Goal: Use online tool/utility: Utilize a website feature to perform a specific function

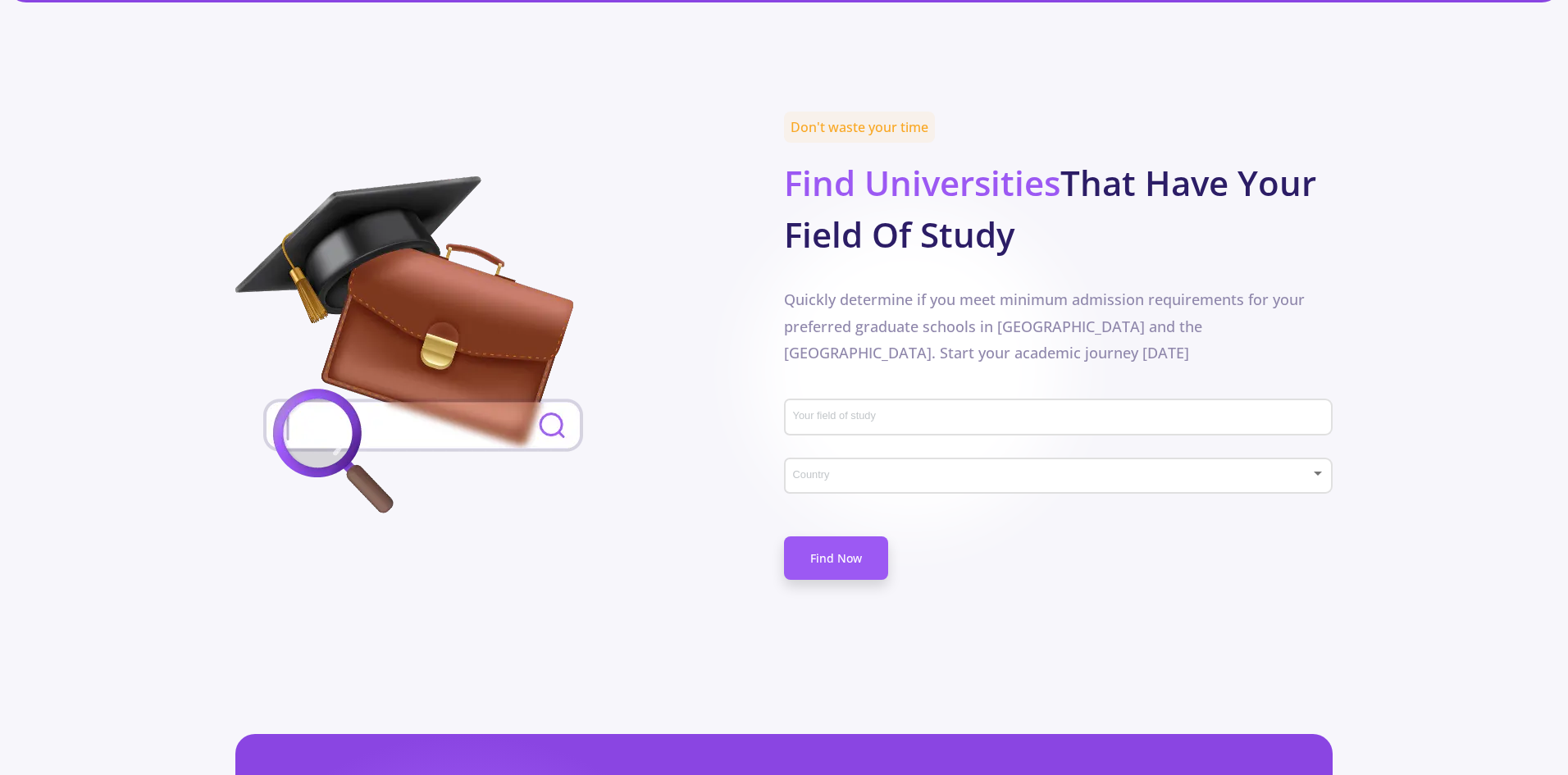
scroll to position [703, 0]
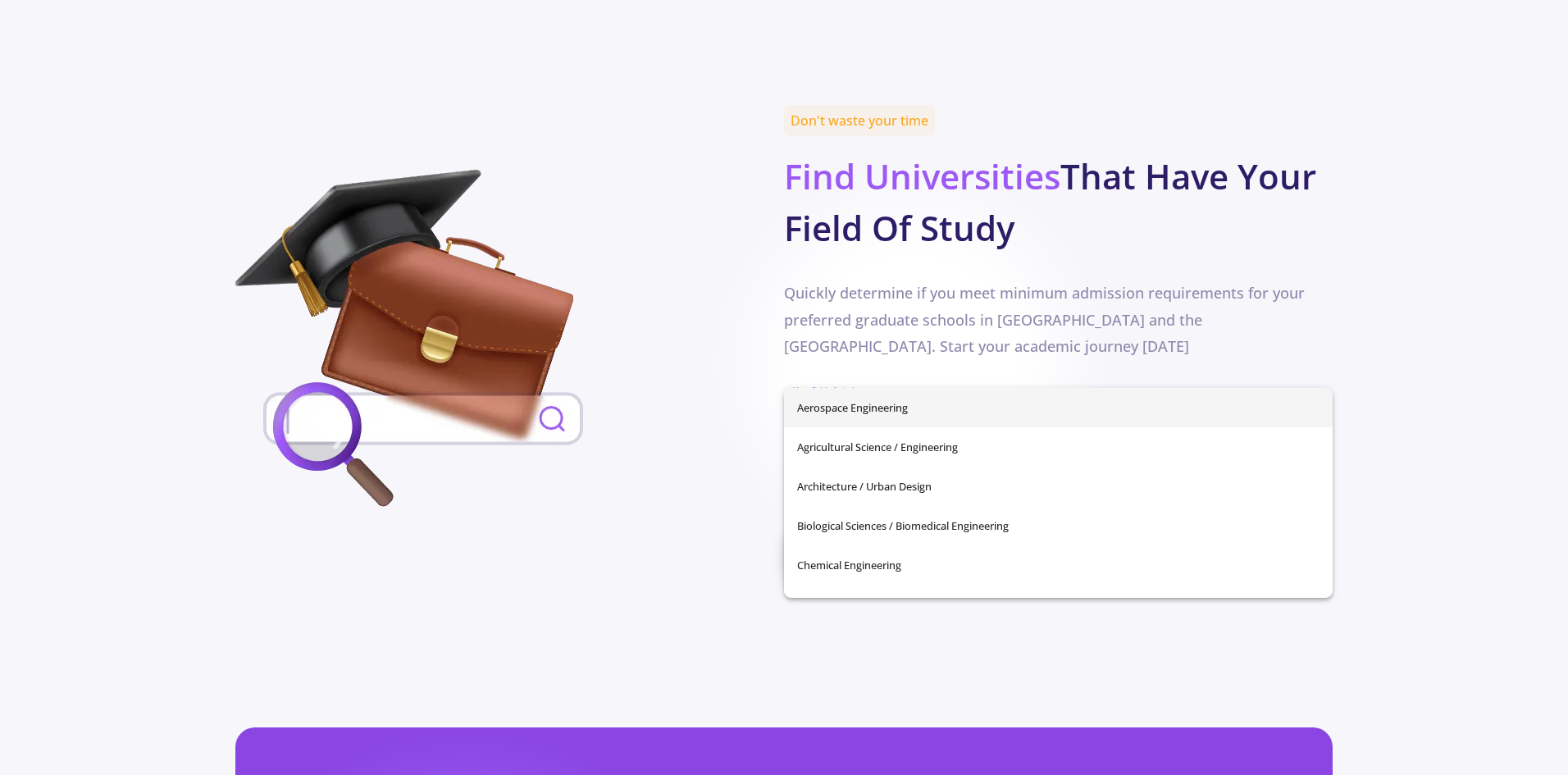
click at [984, 404] on input "Your field of study" at bounding box center [1061, 411] width 537 height 15
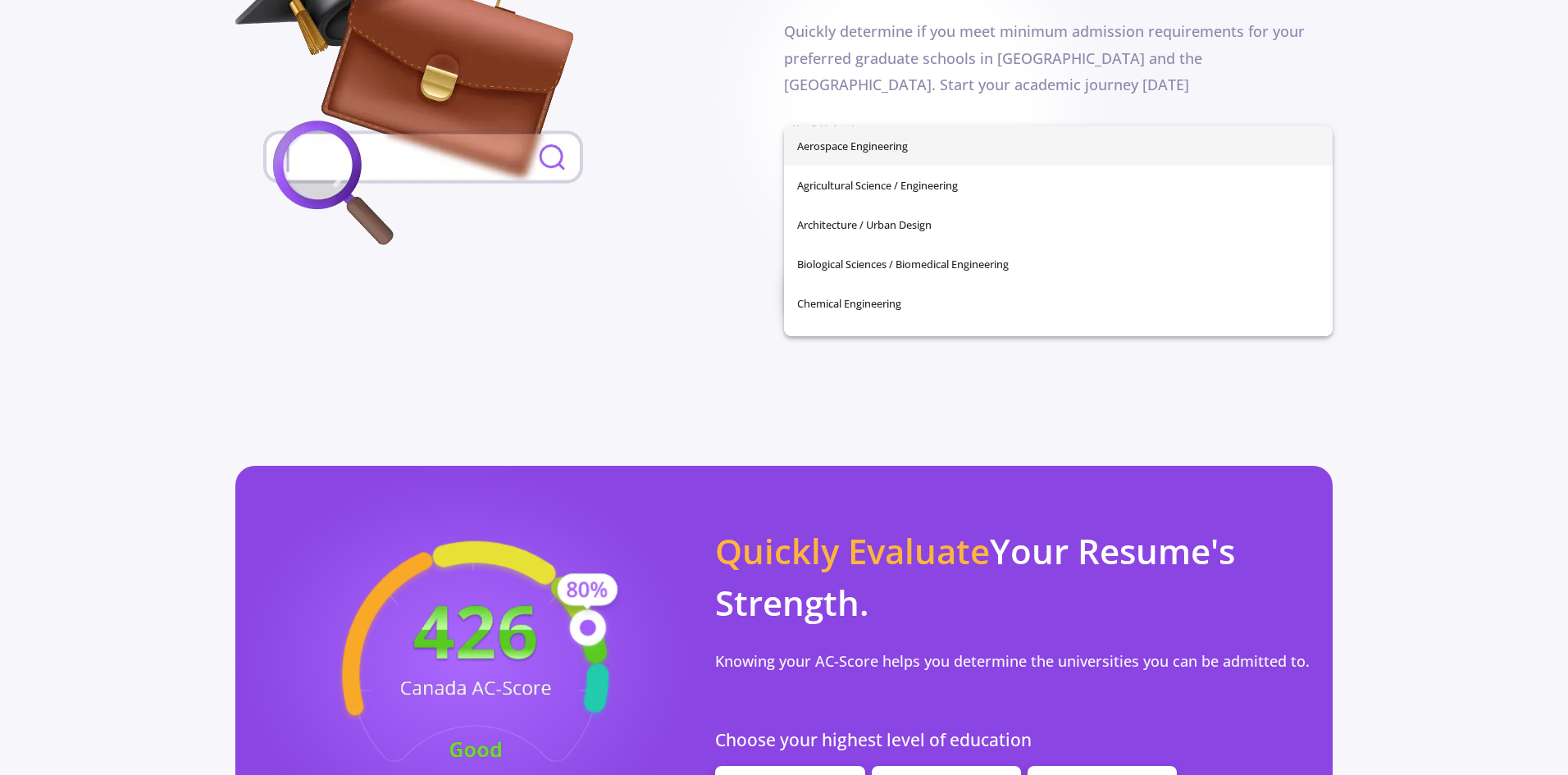
scroll to position [968, 0]
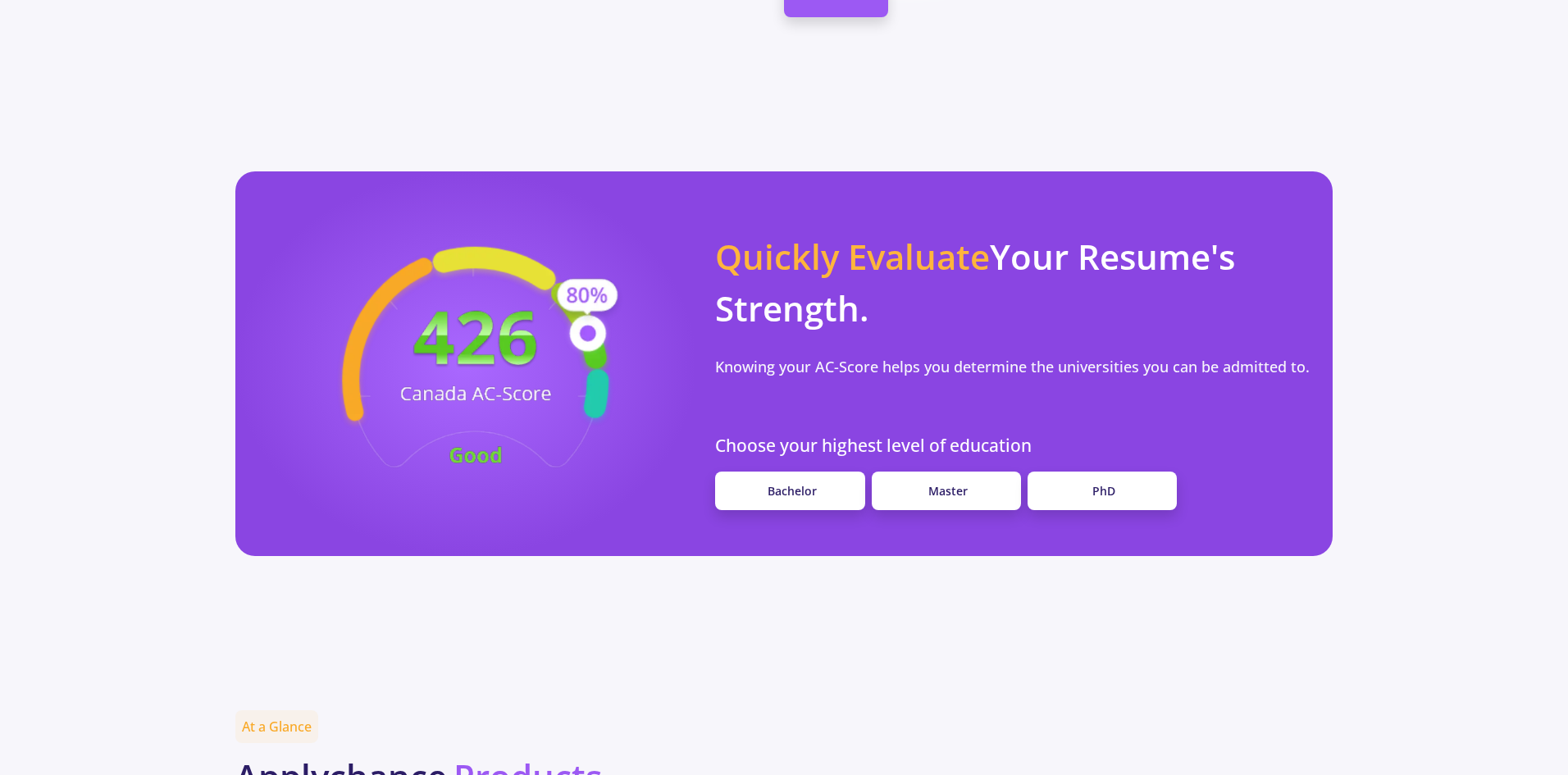
scroll to position [1266, 0]
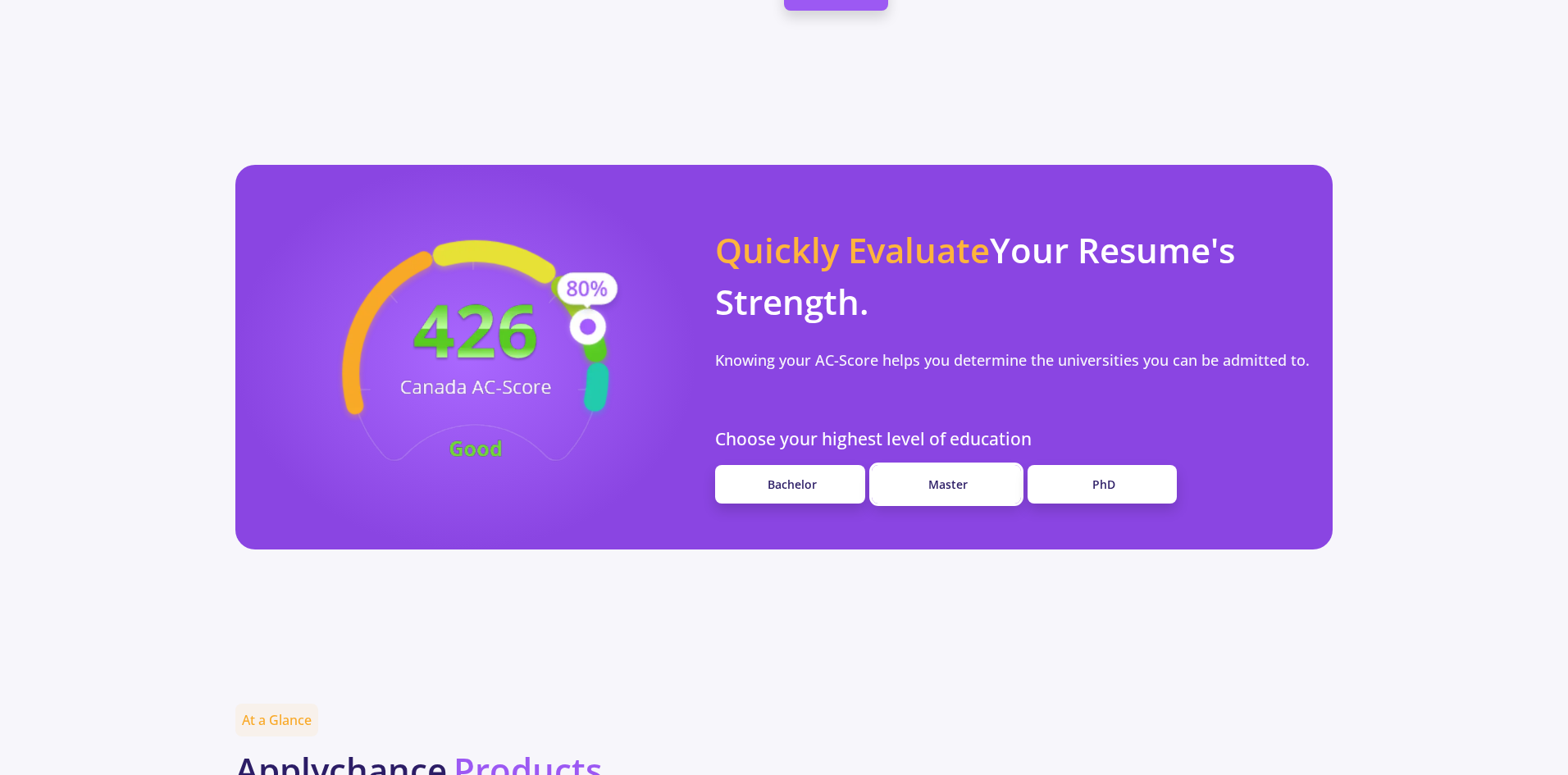
click at [947, 477] on span "Master" at bounding box center [948, 485] width 39 height 16
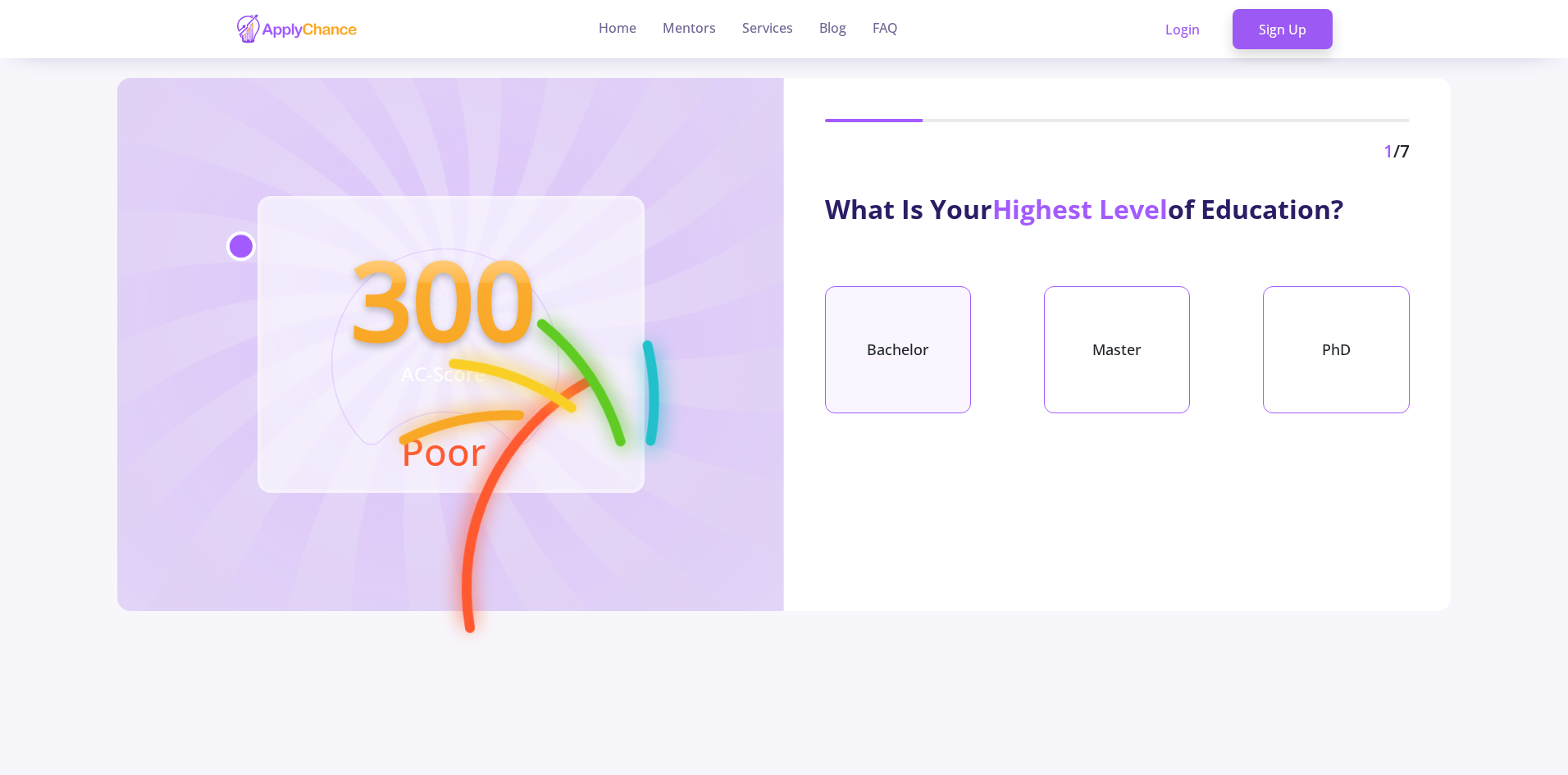
click at [870, 333] on div "Bachelor" at bounding box center [897, 350] width 146 height 128
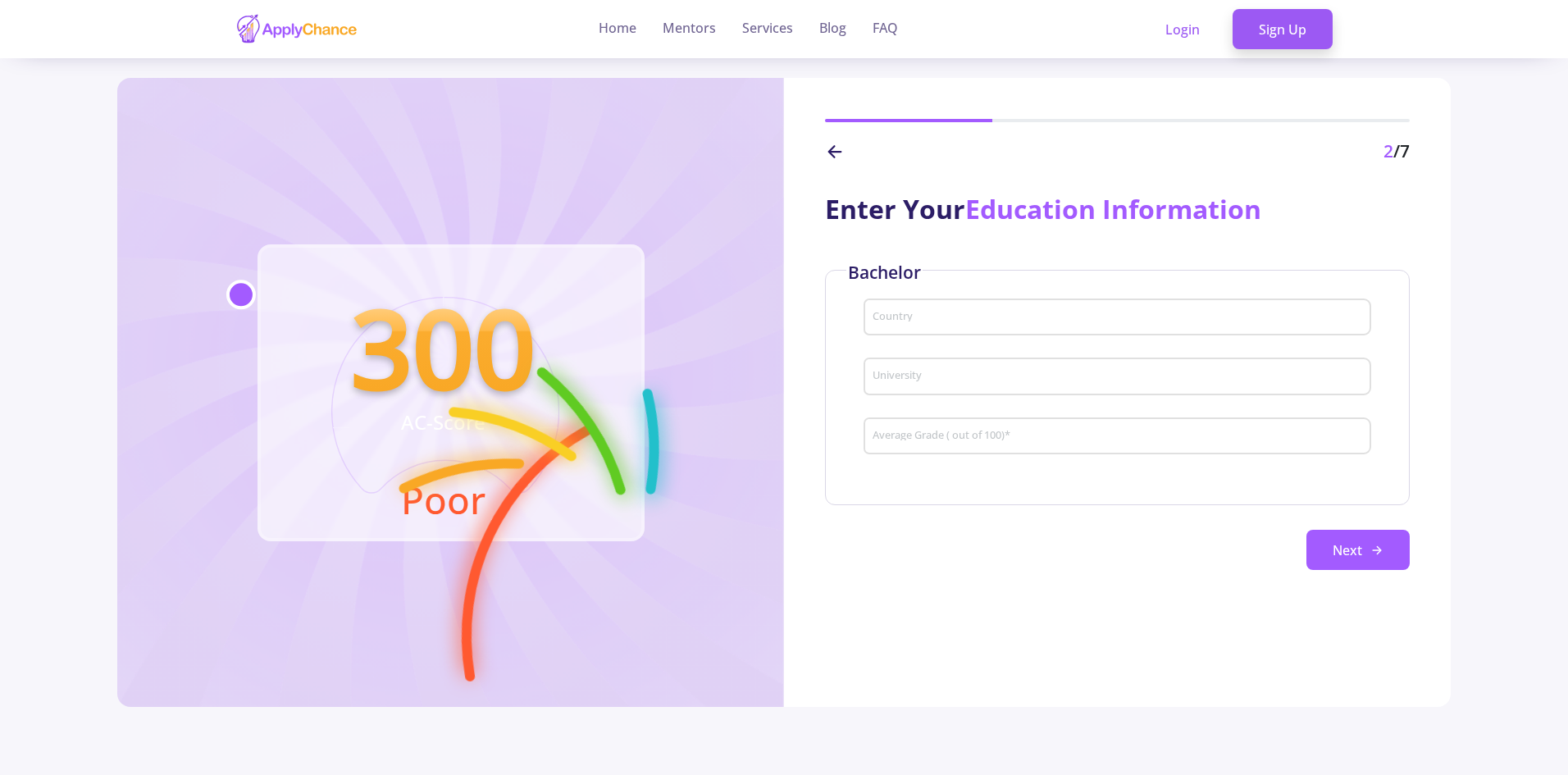
click at [947, 326] on div "Country" at bounding box center [1117, 314] width 491 height 42
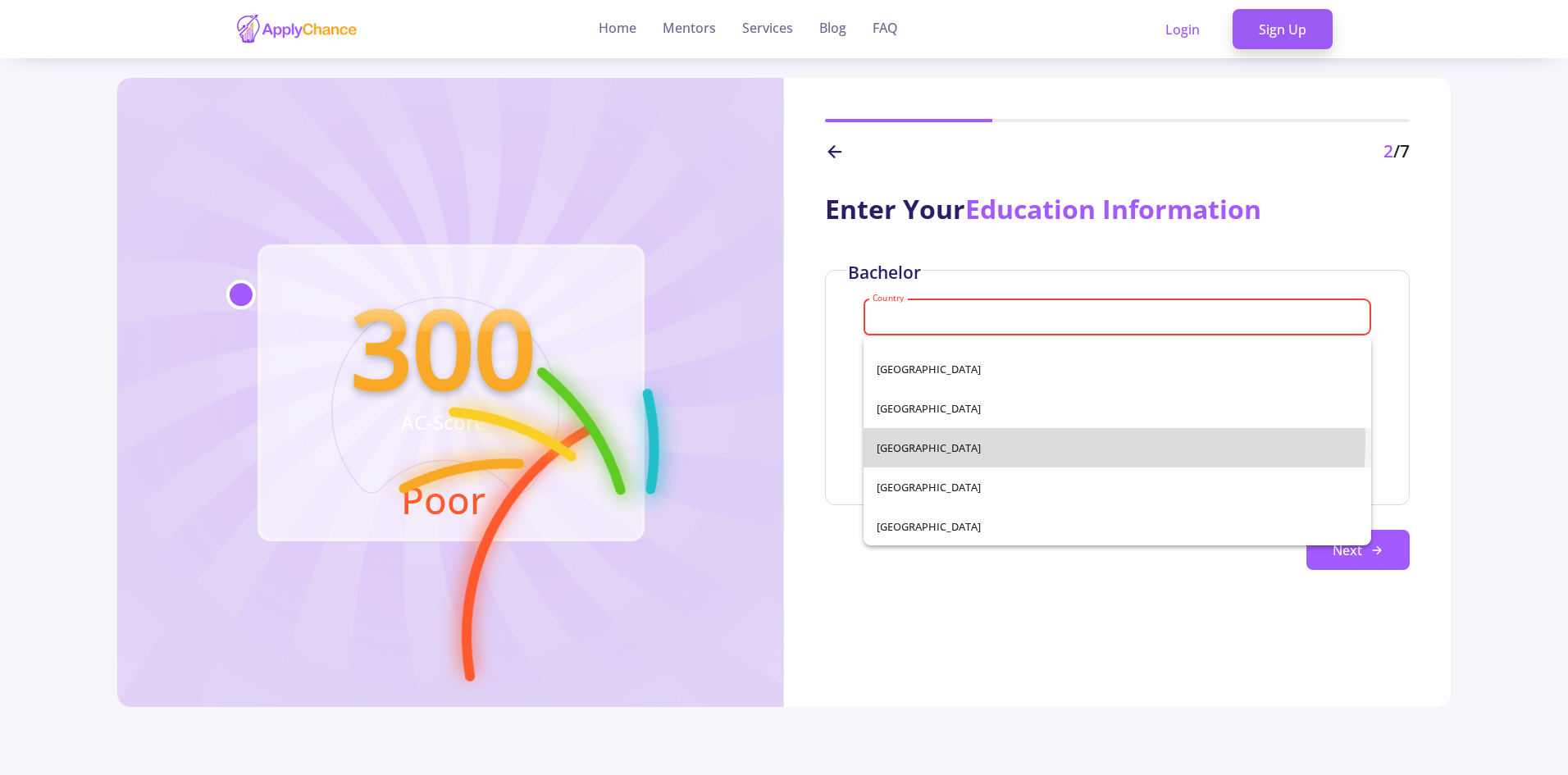
click at [955, 439] on span "Azerbaijan" at bounding box center [1117, 447] width 481 height 39
type input "Azerbaijan"
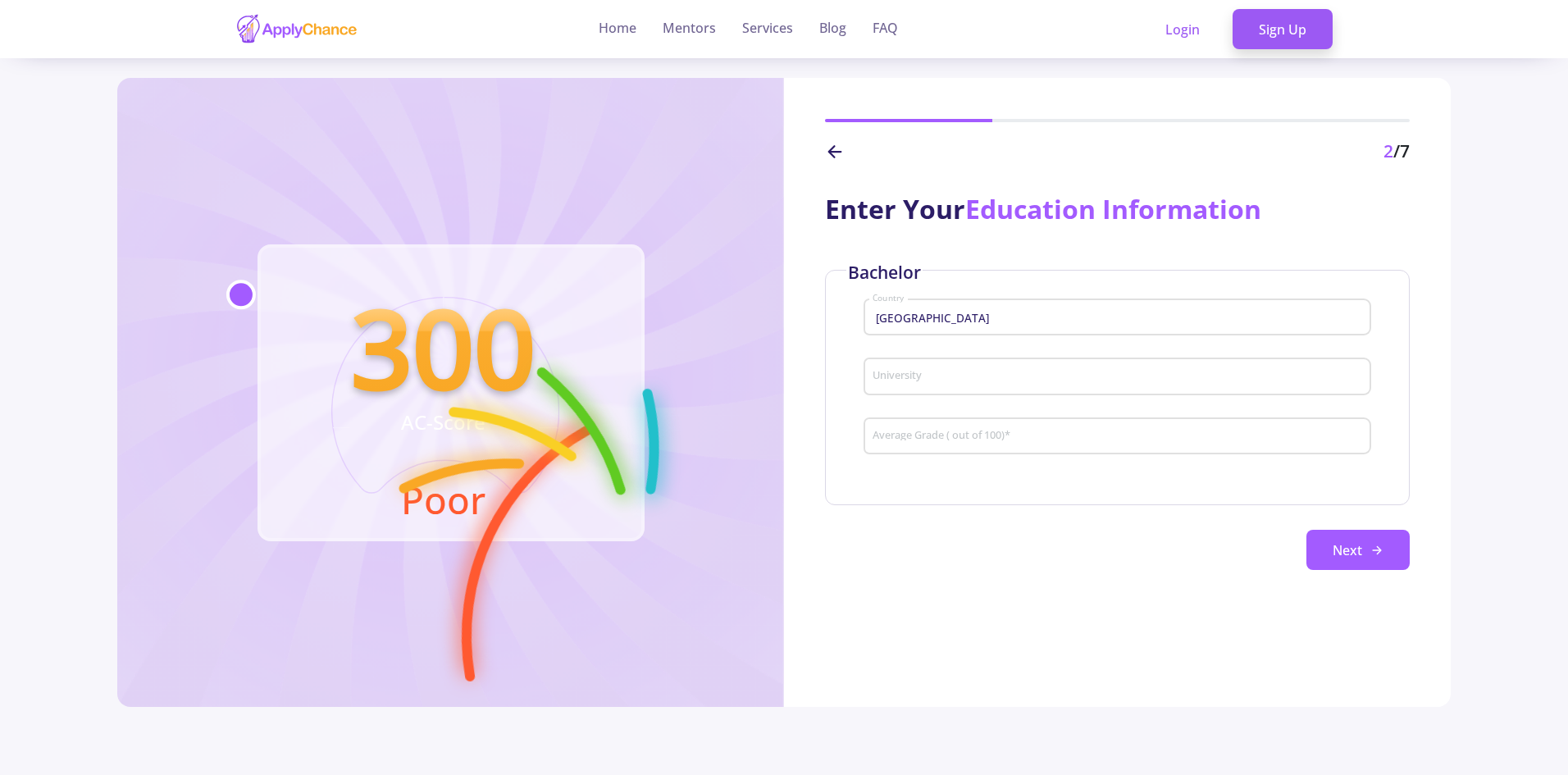
click at [984, 388] on div "University" at bounding box center [1117, 373] width 491 height 42
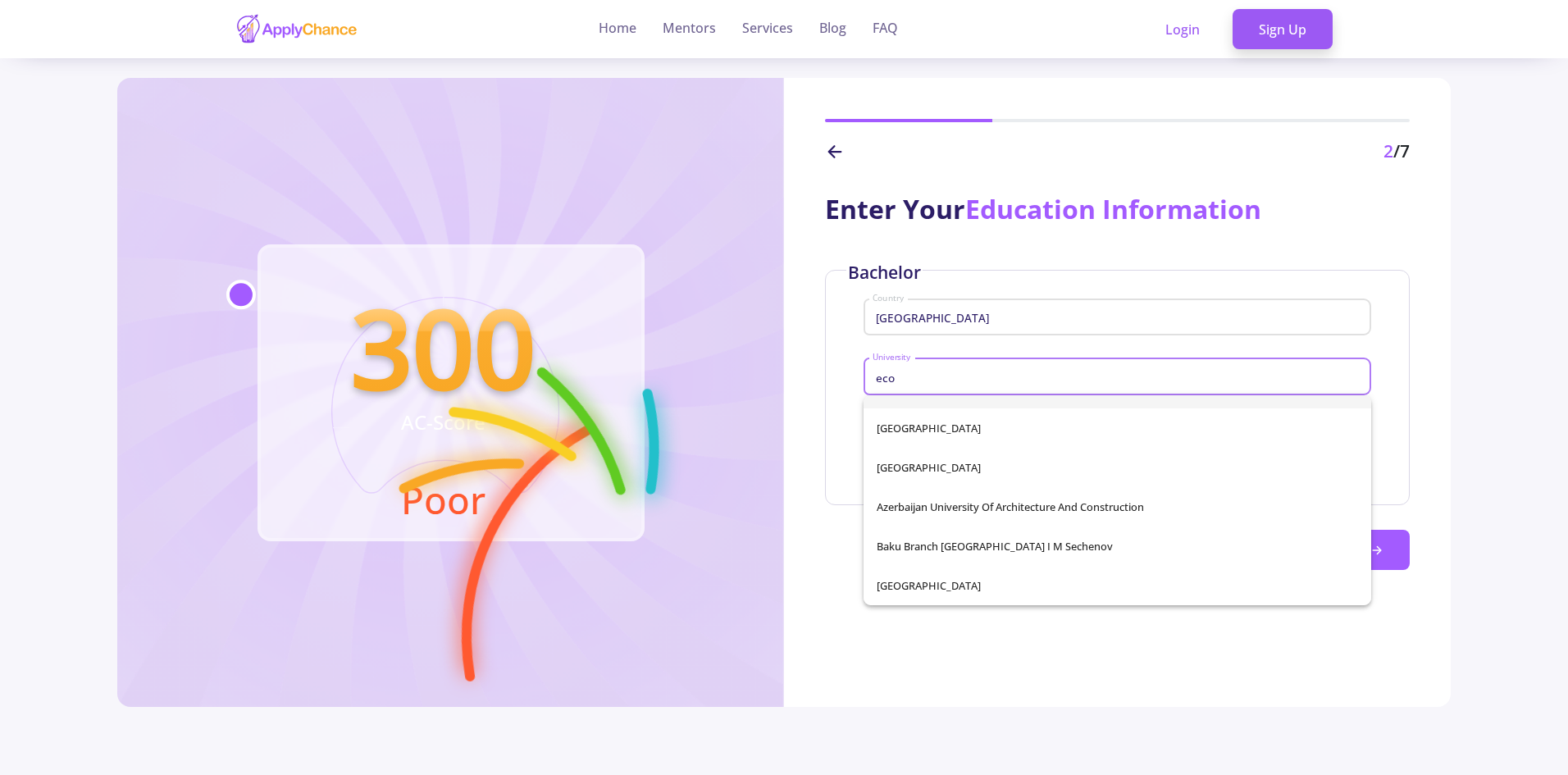
scroll to position [0, 0]
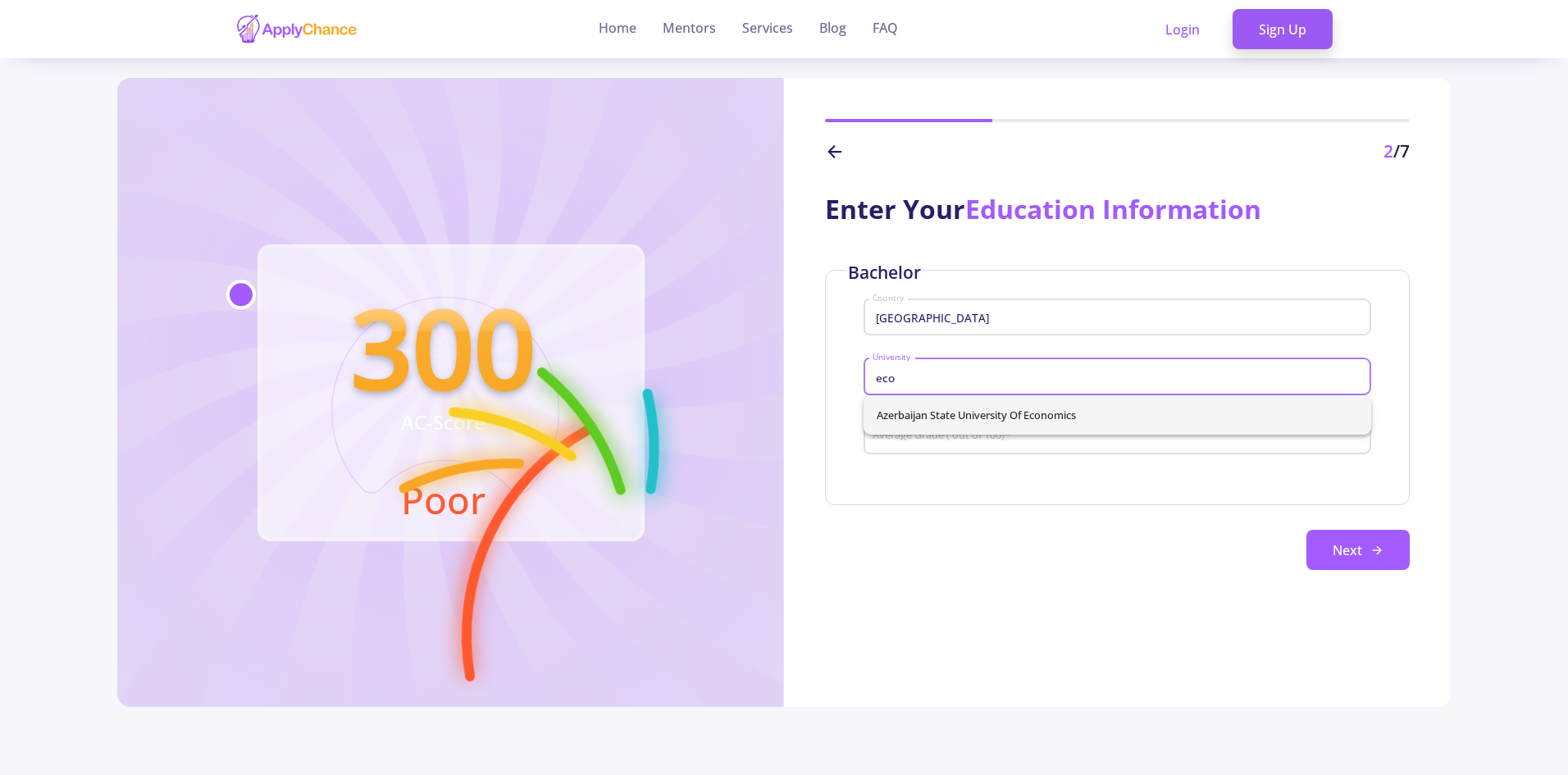
type input "eco"
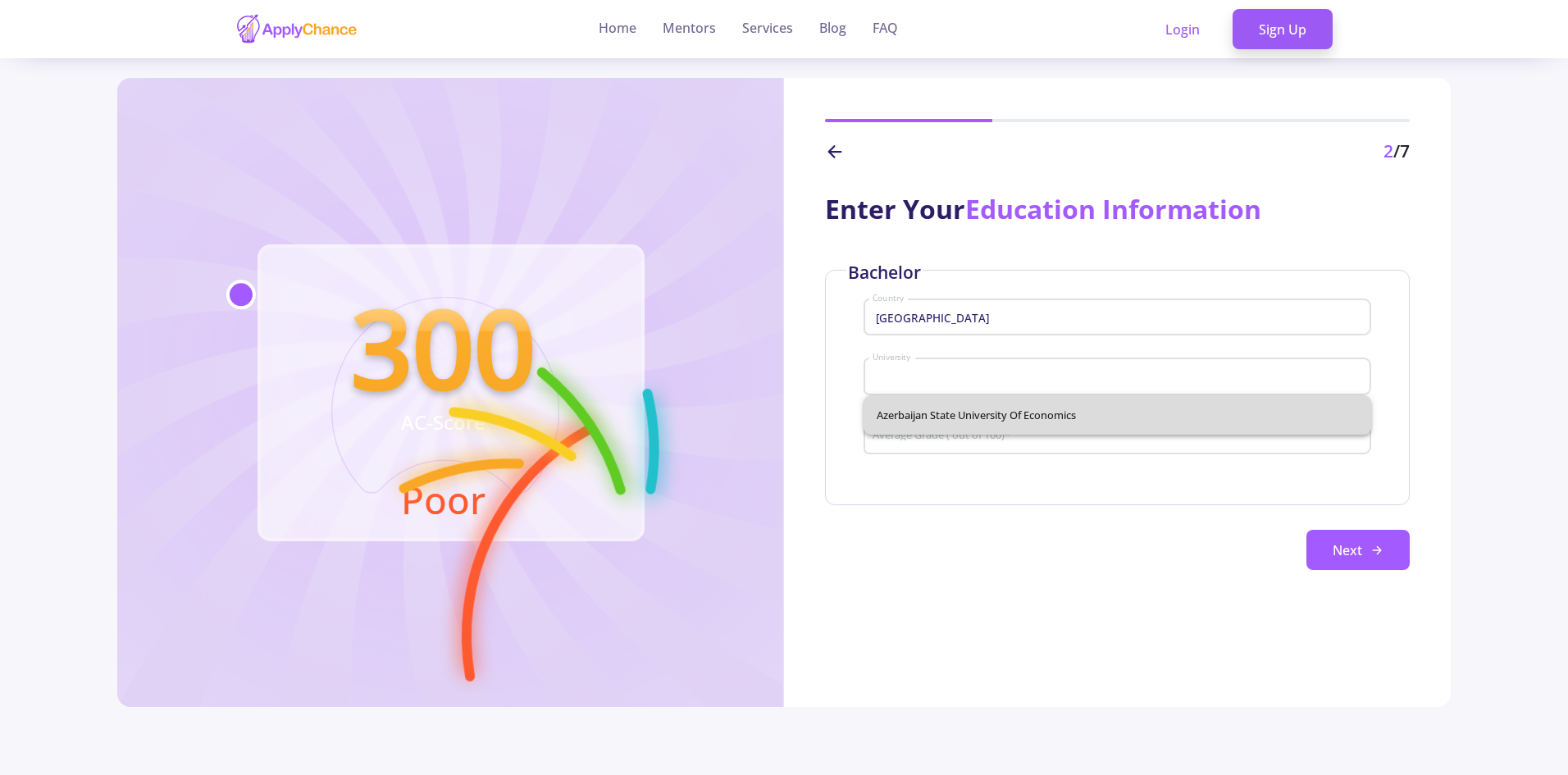
click at [1029, 404] on div "Azerbaijan State University of Economics" at bounding box center [1117, 415] width 508 height 39
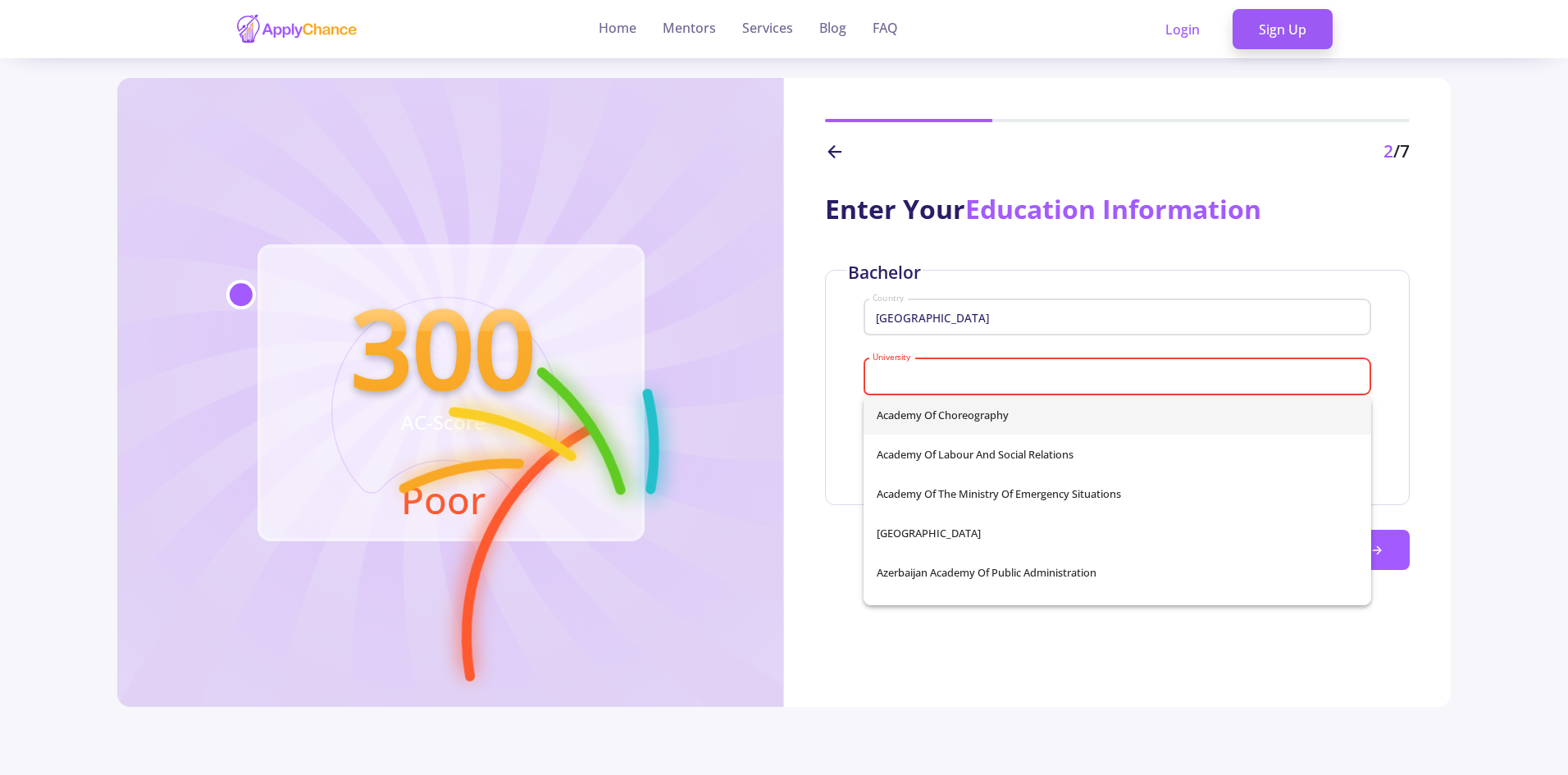
click at [1037, 374] on input "University" at bounding box center [1119, 377] width 495 height 15
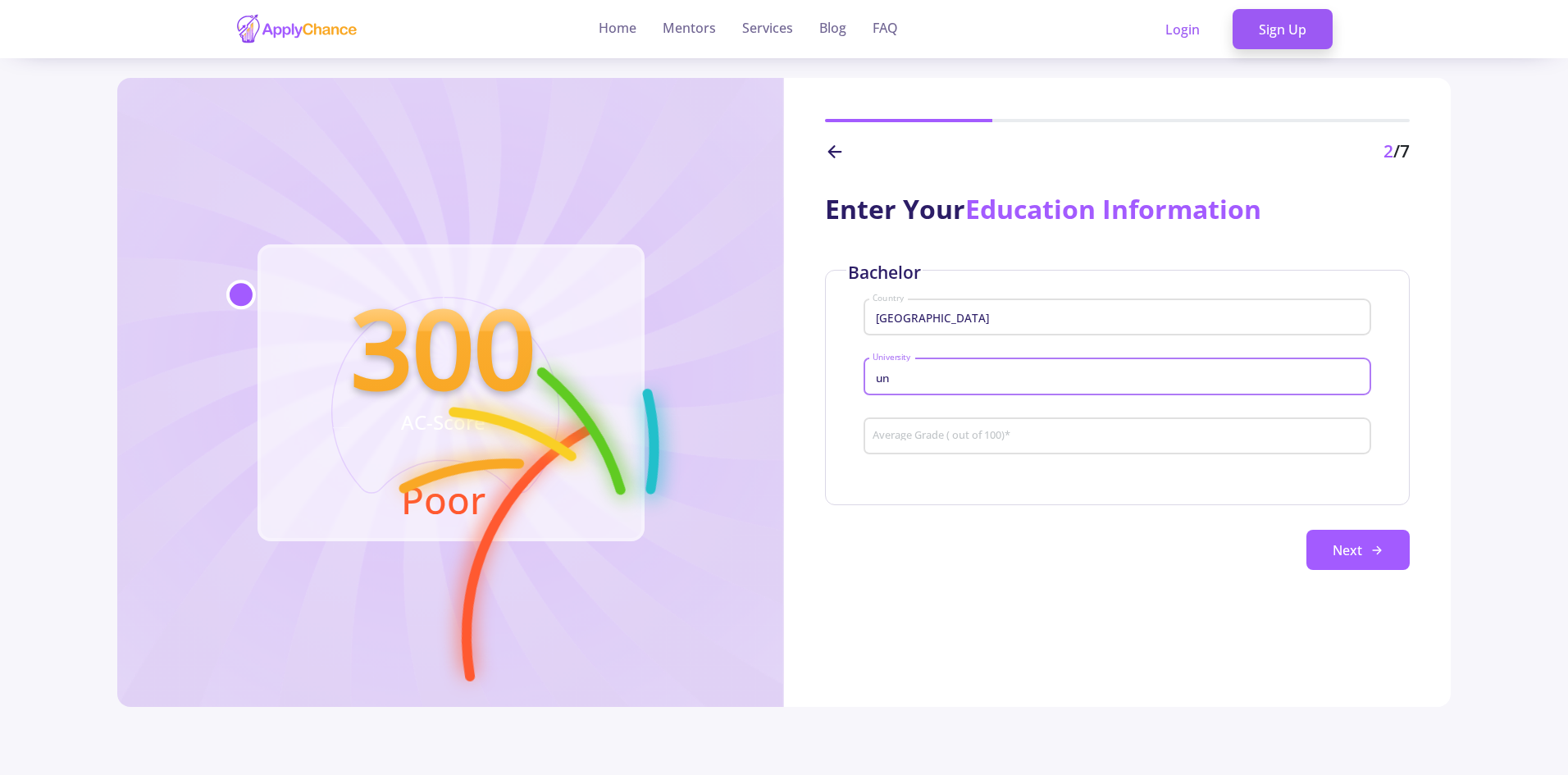
type input "u"
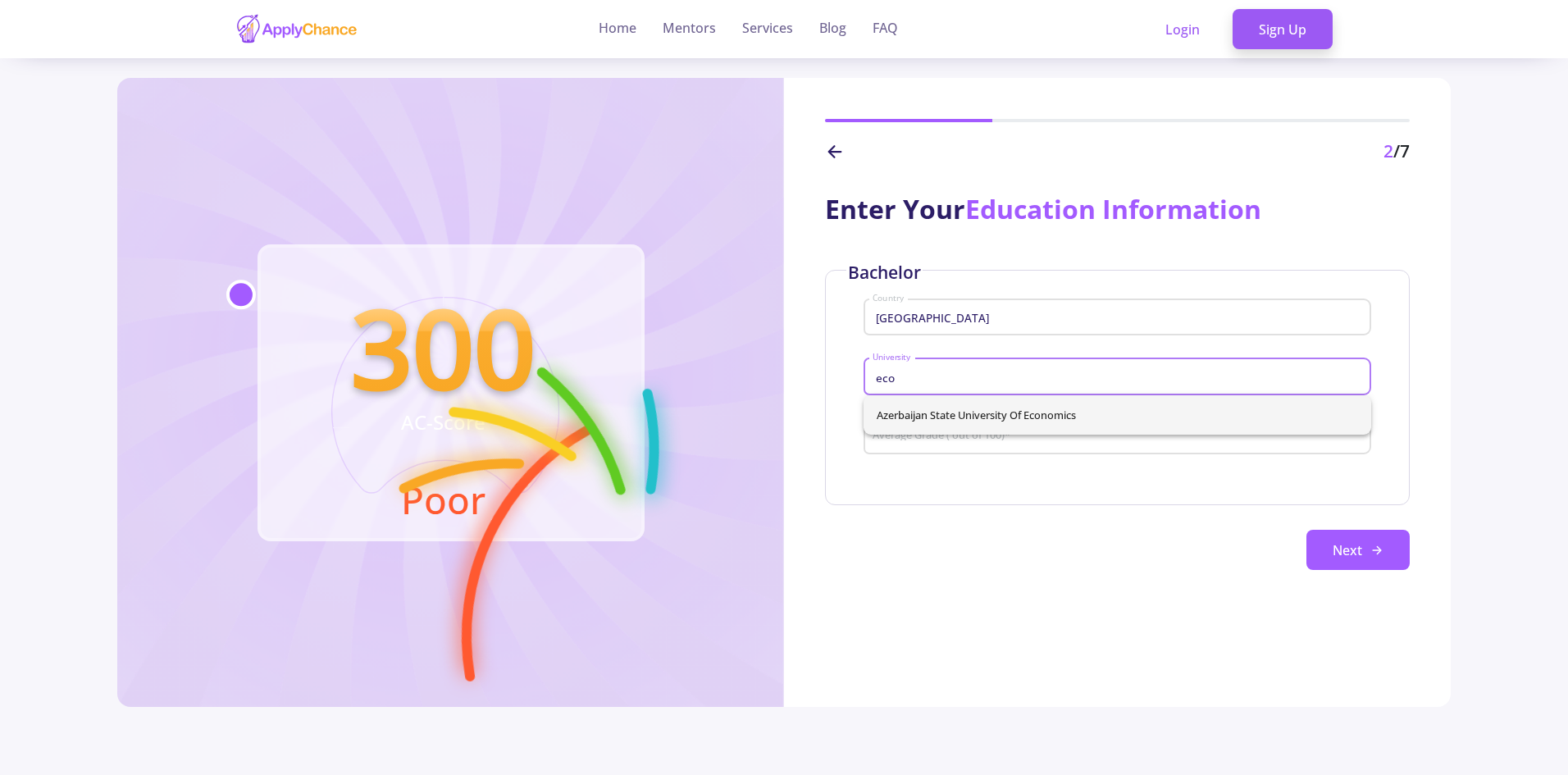
type input "eco"
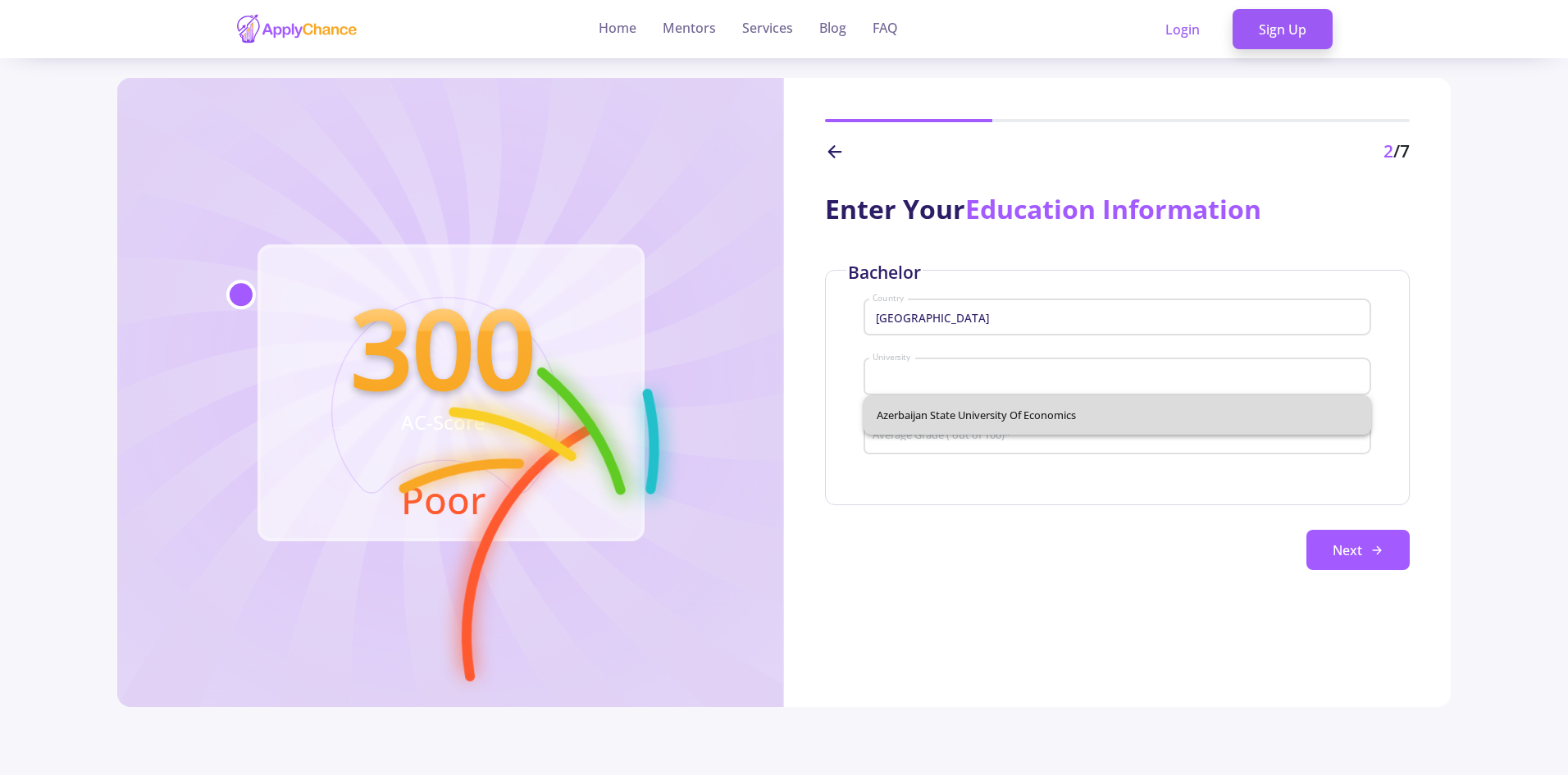
click at [1038, 419] on div "Azerbaijan State University of Economics" at bounding box center [1117, 415] width 508 height 39
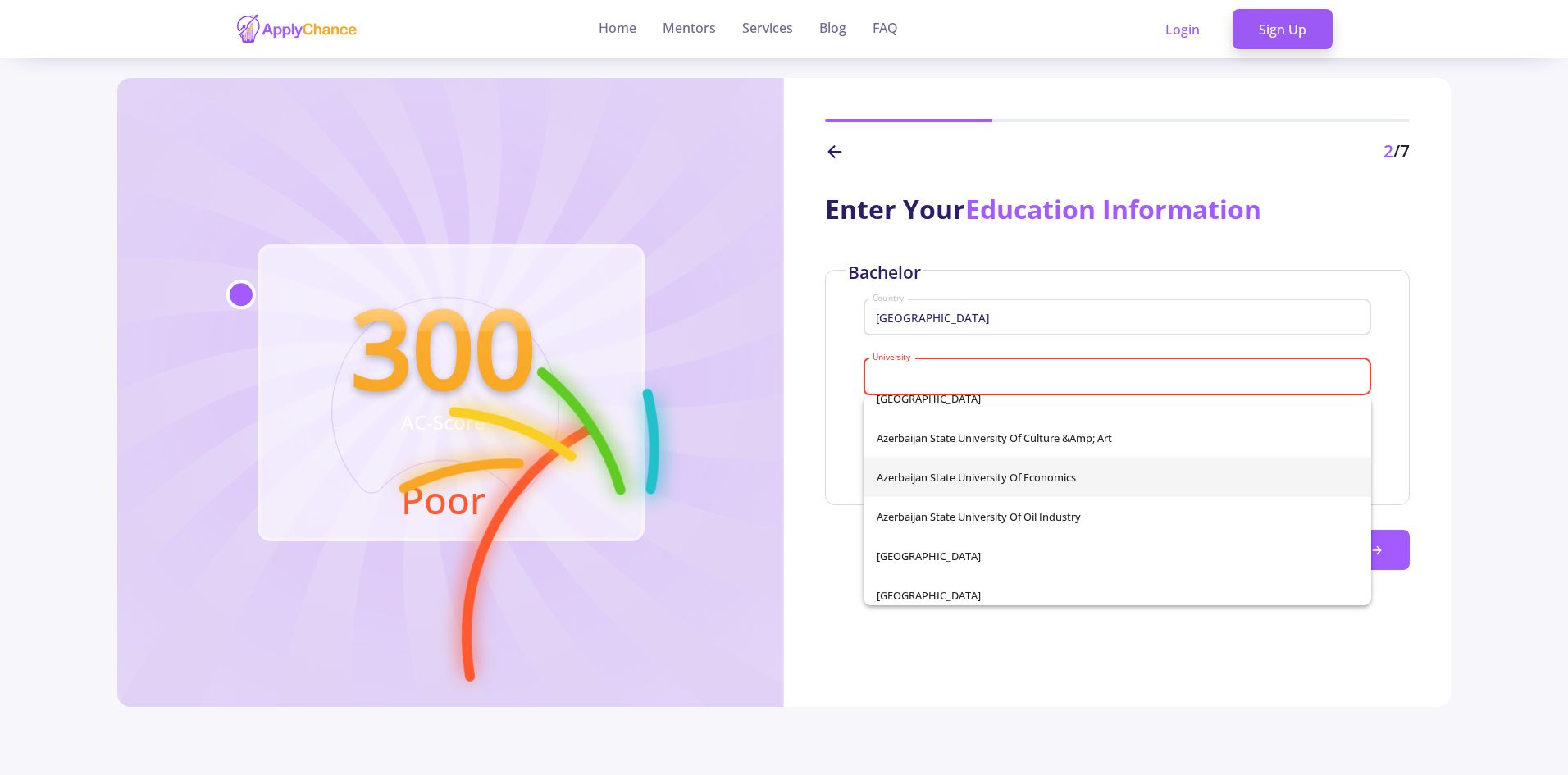
scroll to position [570, 0]
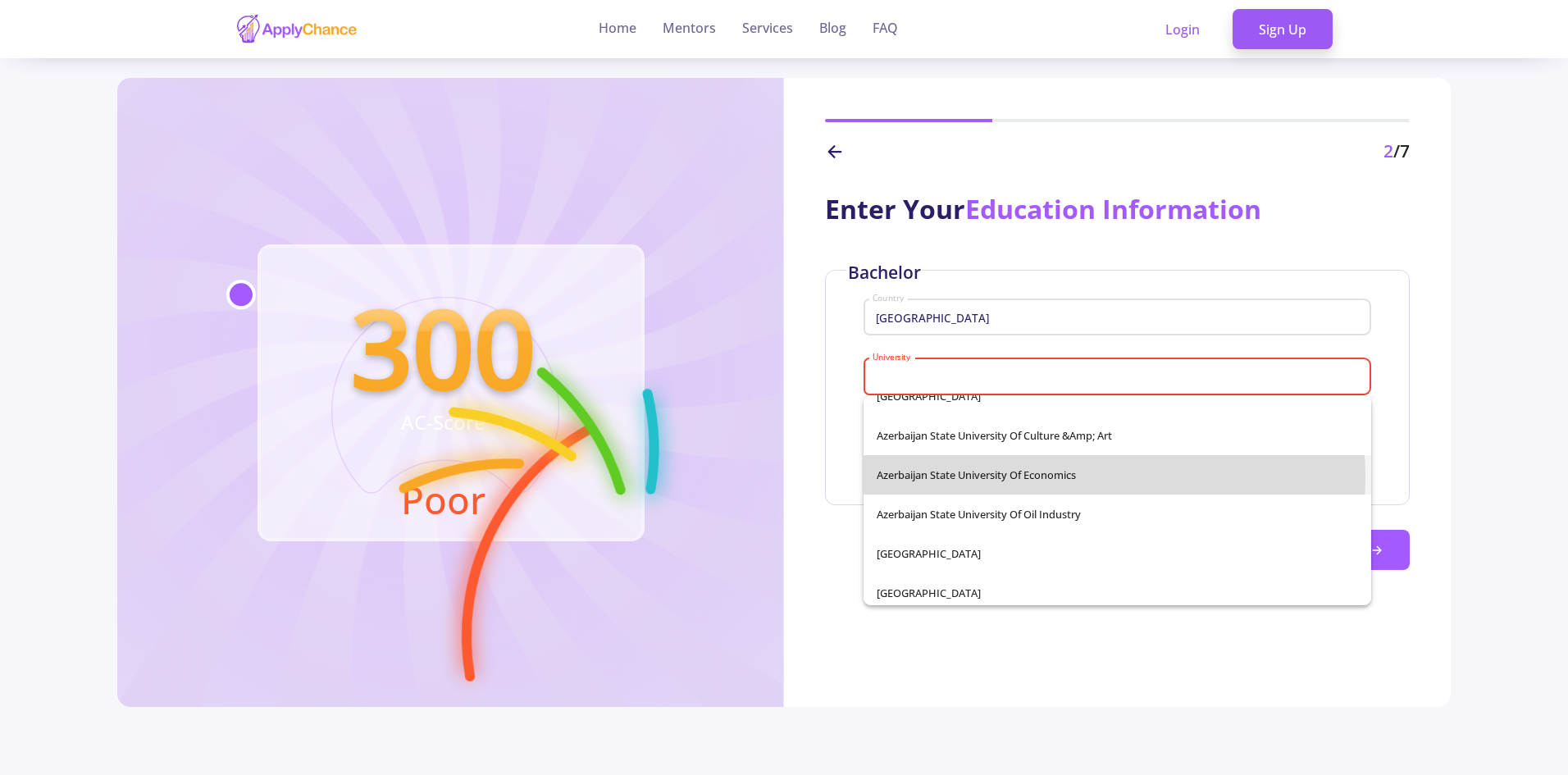
click at [1028, 478] on span "Azerbaijan State University of Economics" at bounding box center [1117, 475] width 481 height 39
type input "Azerbaijan State University of Economics"
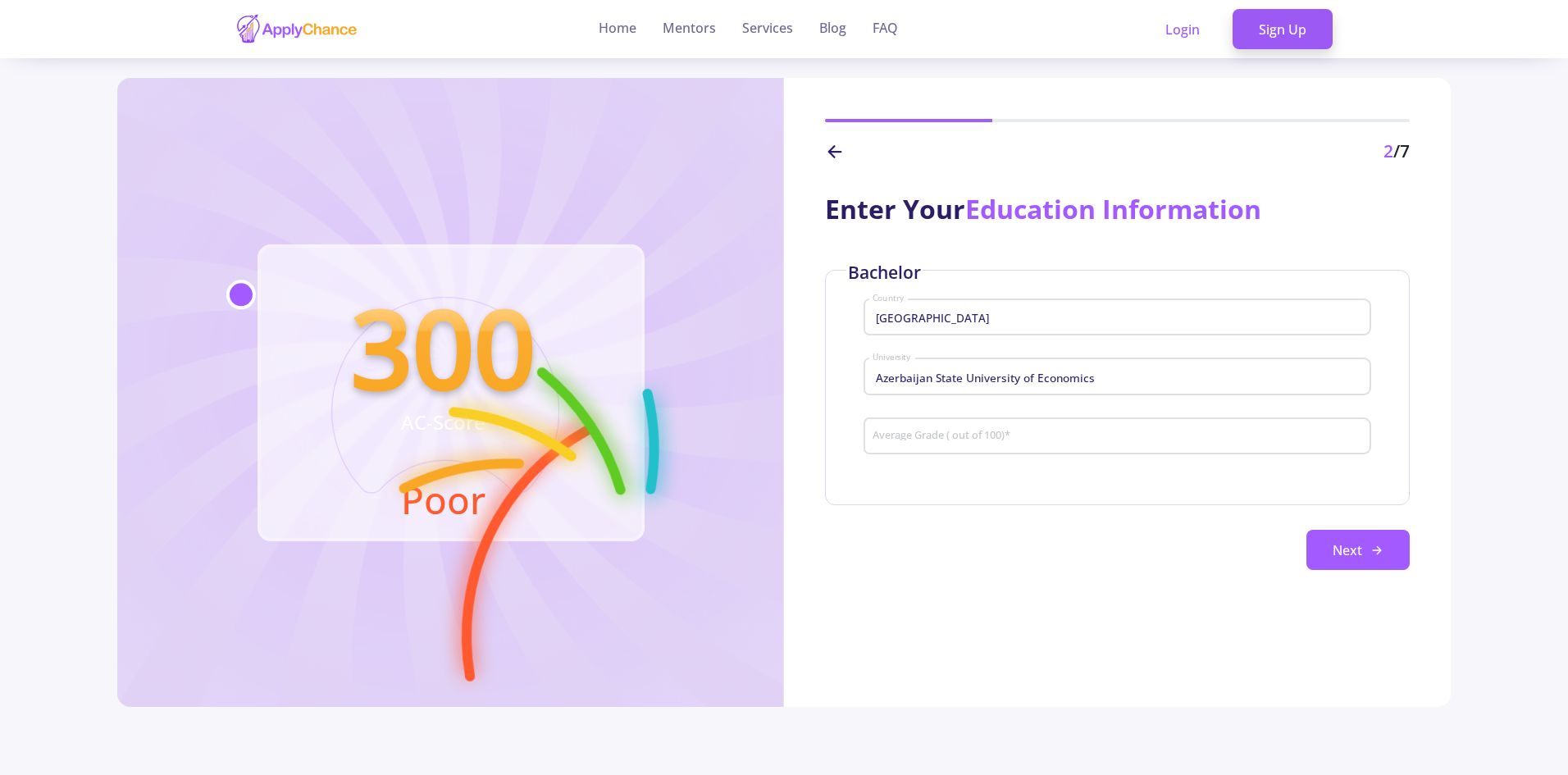
click at [973, 445] on div "Average Grade ( out of 100) *" at bounding box center [1117, 433] width 491 height 42
type input "93"
click at [1332, 535] on button "Next" at bounding box center [1357, 550] width 103 height 41
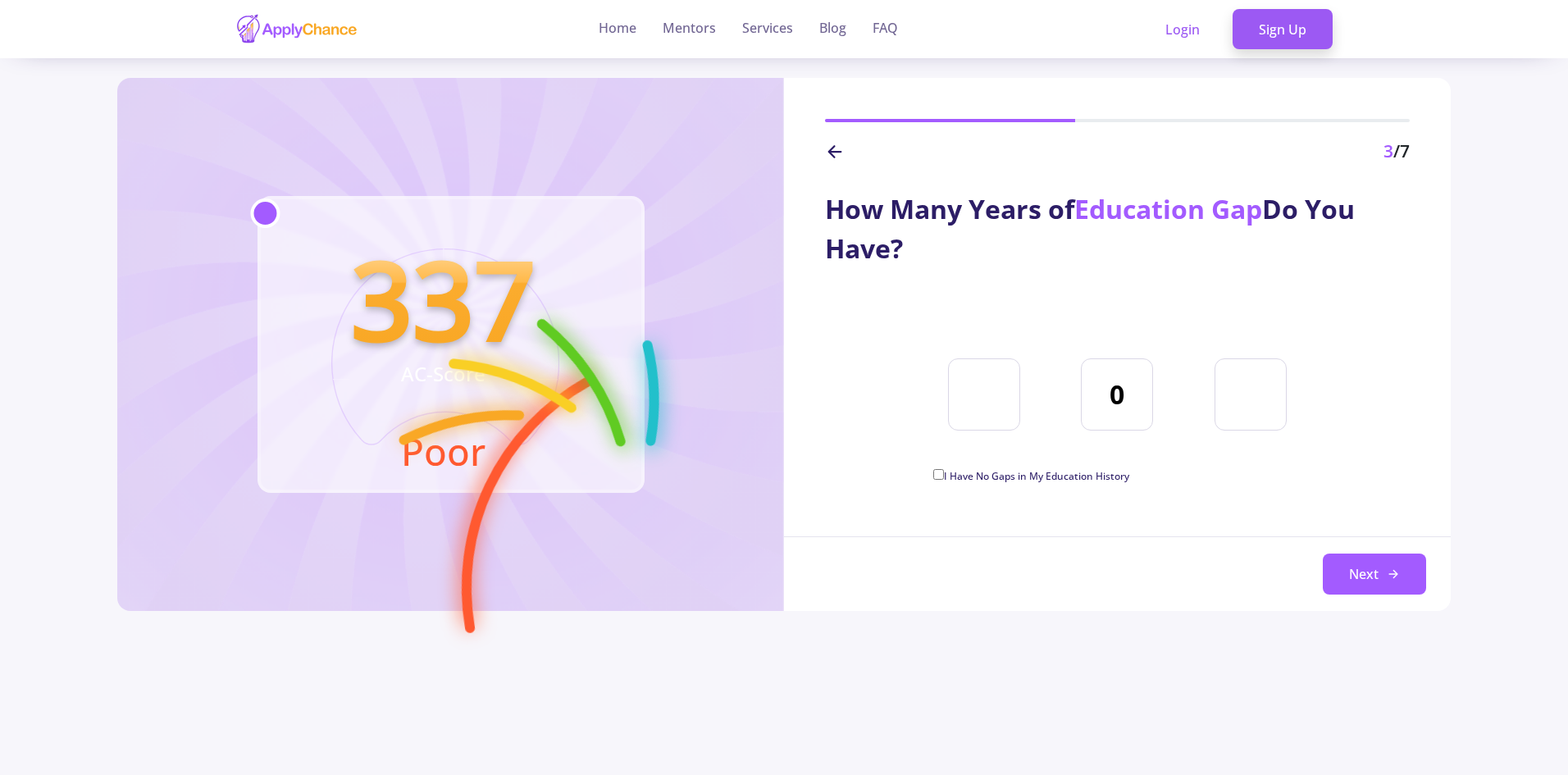
click at [1124, 388] on input "0" at bounding box center [1117, 394] width 73 height 73
click at [1058, 473] on span "I Have No Gaps in My Education History" at bounding box center [1036, 476] width 185 height 14
click at [943, 473] on input "I Have No Gaps in My Education History" at bounding box center [938, 474] width 11 height 11
checkbox input "true"
click at [1374, 568] on button "Next" at bounding box center [1374, 574] width 103 height 41
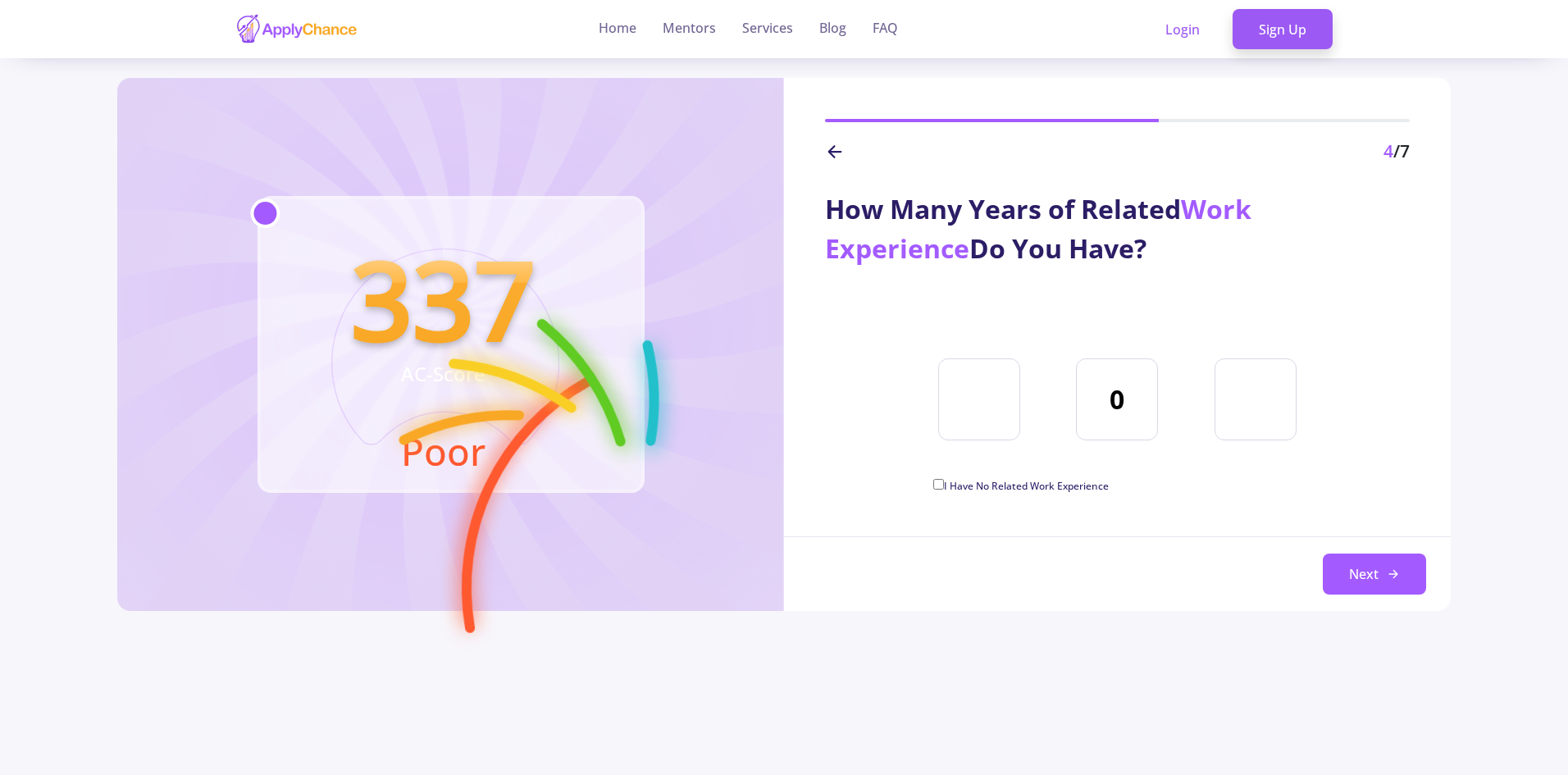
click at [1124, 391] on input "0" at bounding box center [1117, 399] width 82 height 82
click at [1273, 421] on icon at bounding box center [1255, 399] width 71 height 71
type input "1"
click at [1364, 578] on button "Next" at bounding box center [1374, 574] width 103 height 41
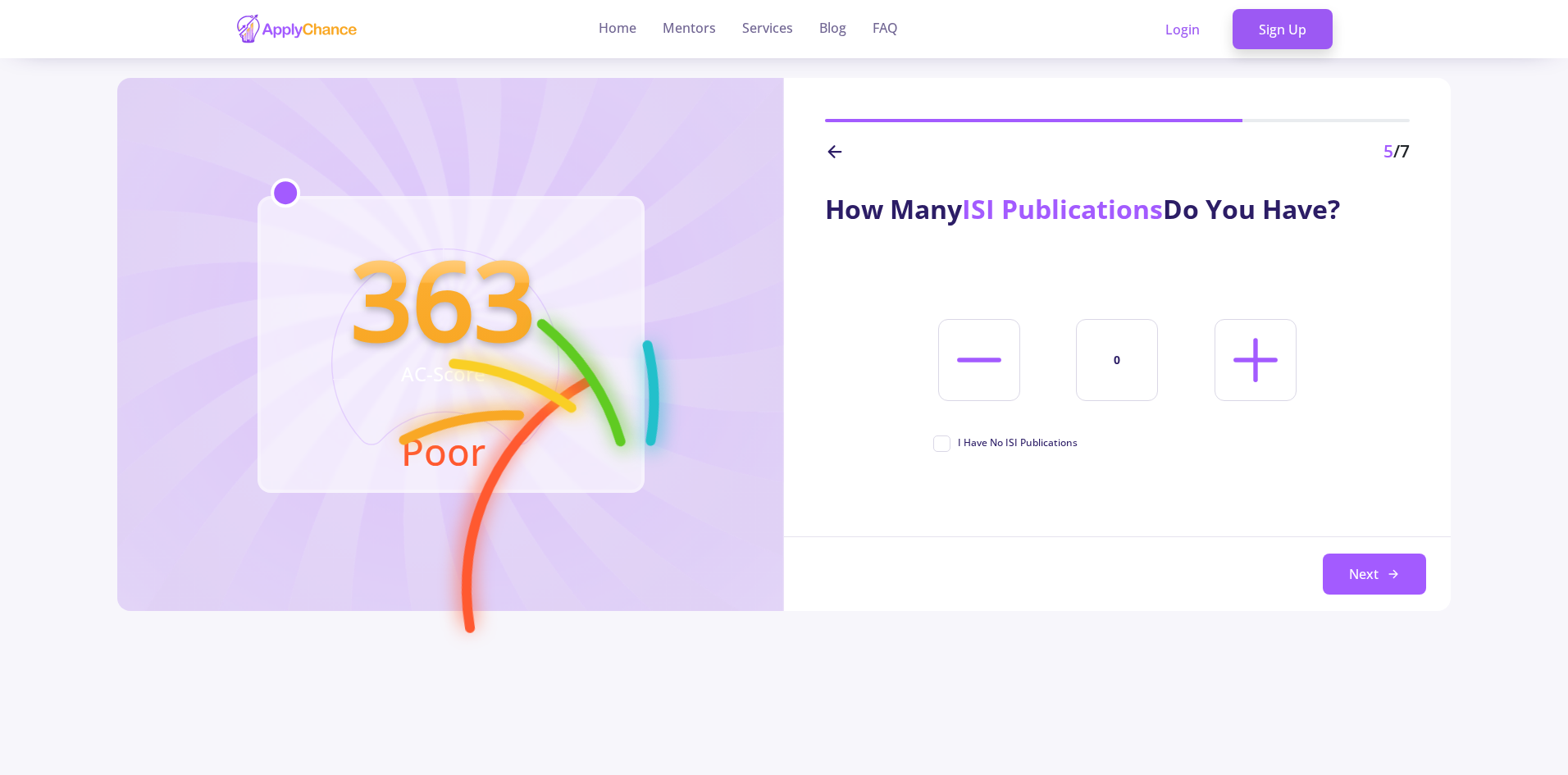
click at [1251, 357] on icon at bounding box center [1255, 360] width 71 height 71
type input "1"
click at [1357, 576] on button "Next" at bounding box center [1374, 574] width 103 height 41
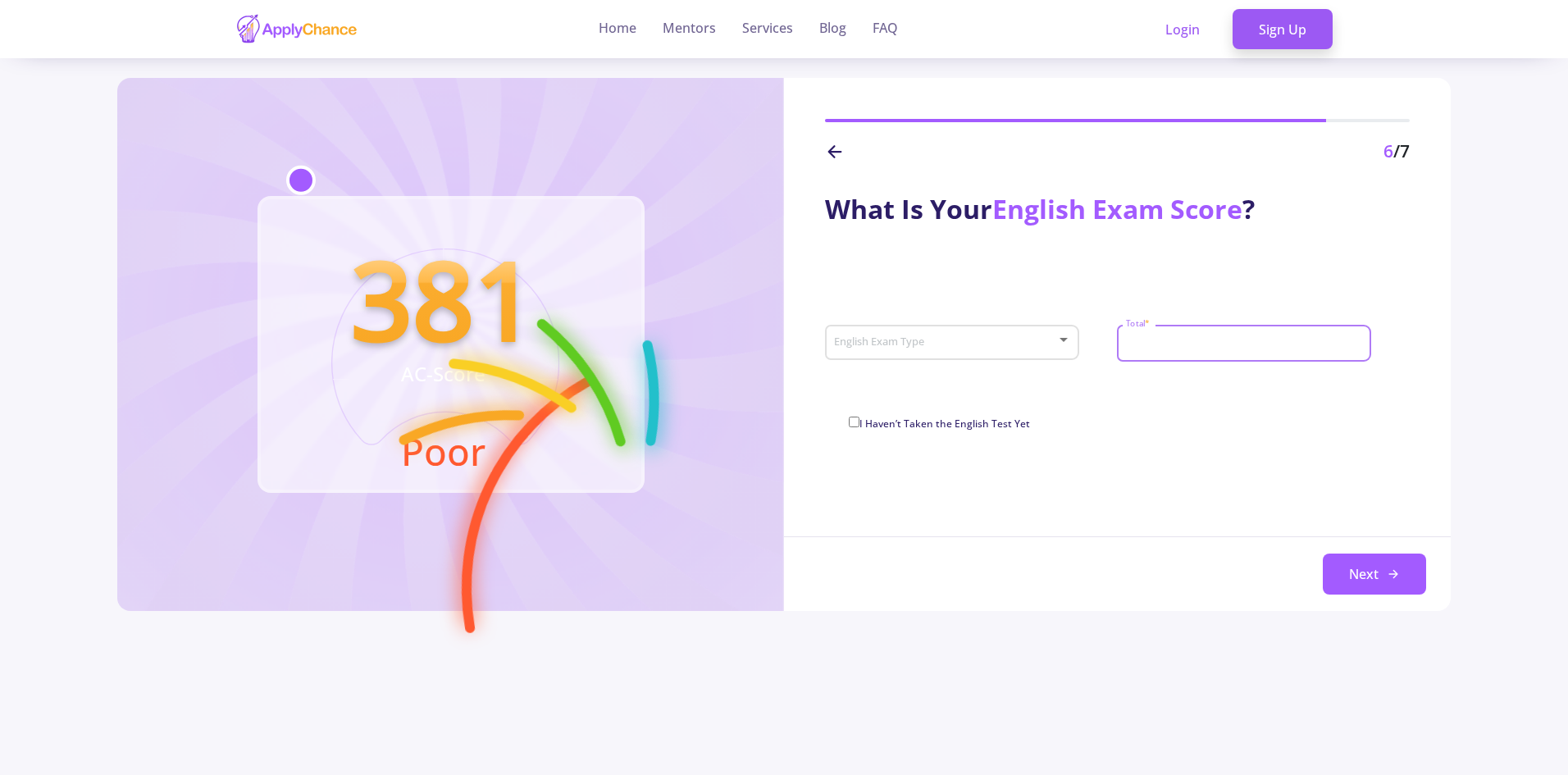
click at [1152, 348] on input "Total *" at bounding box center [1245, 343] width 242 height 15
click at [1035, 334] on div "English Exam Type" at bounding box center [952, 339] width 238 height 41
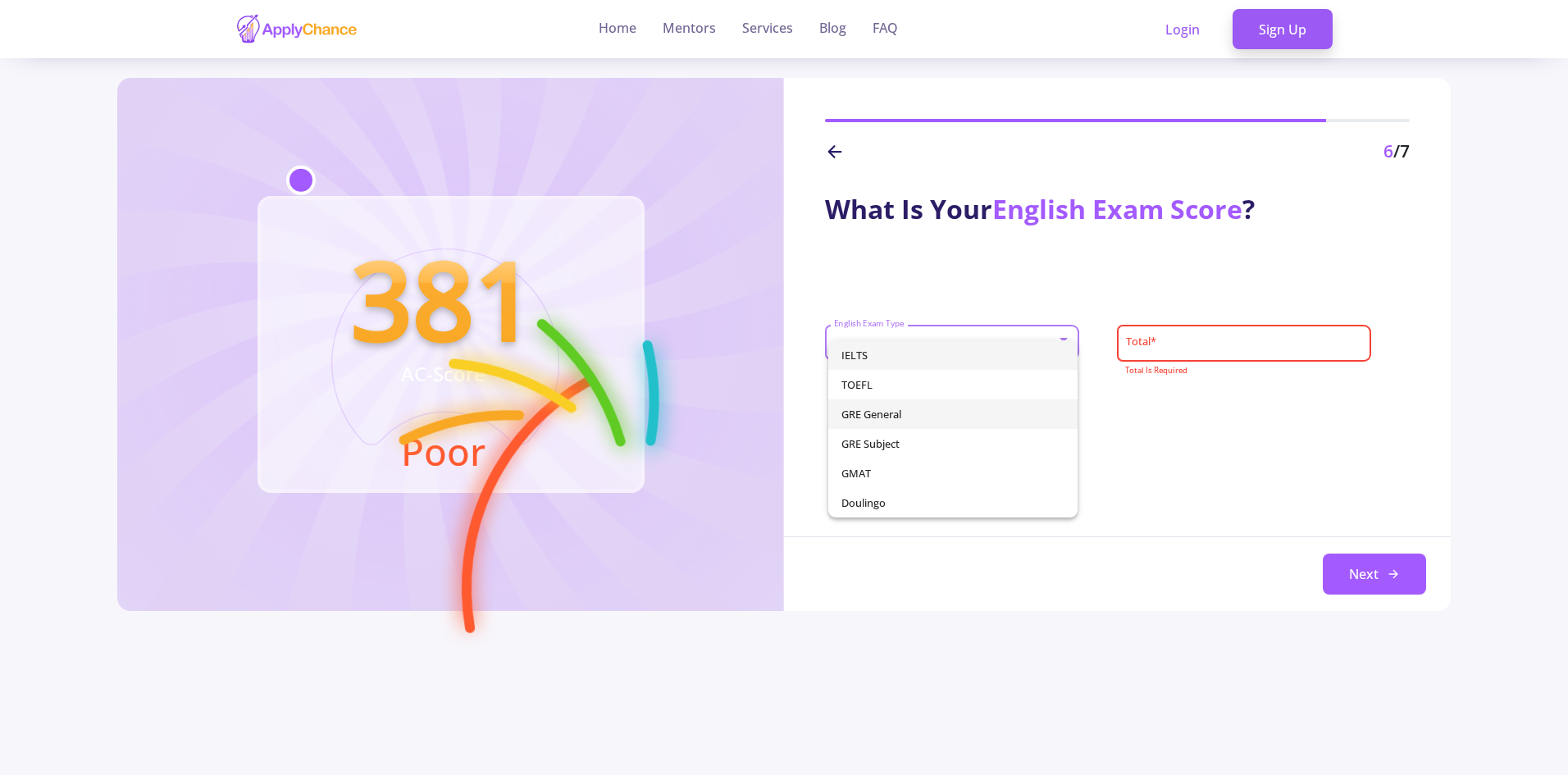
click at [896, 402] on span "GRE General" at bounding box center [953, 414] width 224 height 29
click at [953, 345] on div "GRE General" at bounding box center [945, 343] width 224 height 13
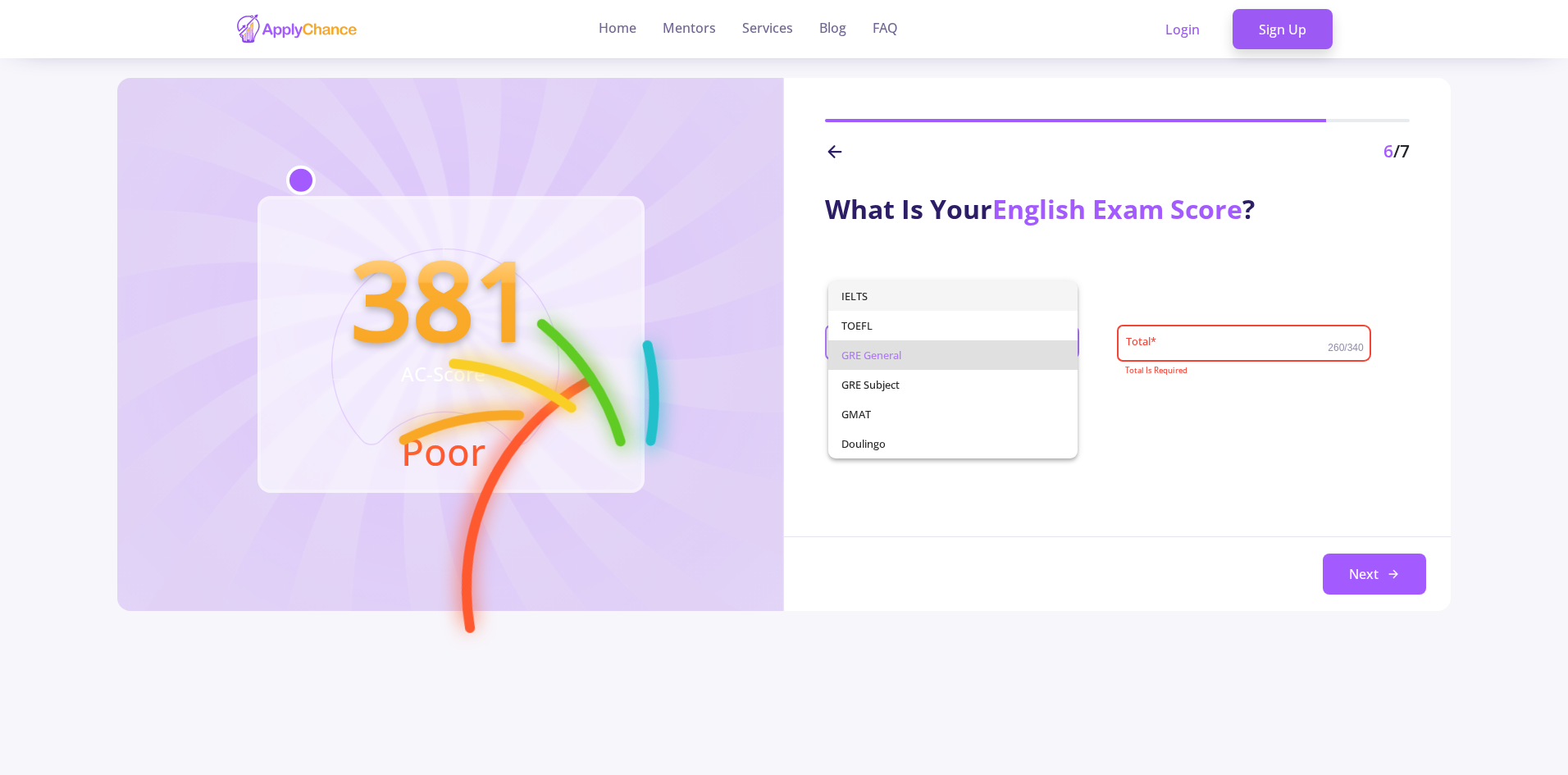
click at [881, 294] on span "IELTS" at bounding box center [953, 296] width 224 height 29
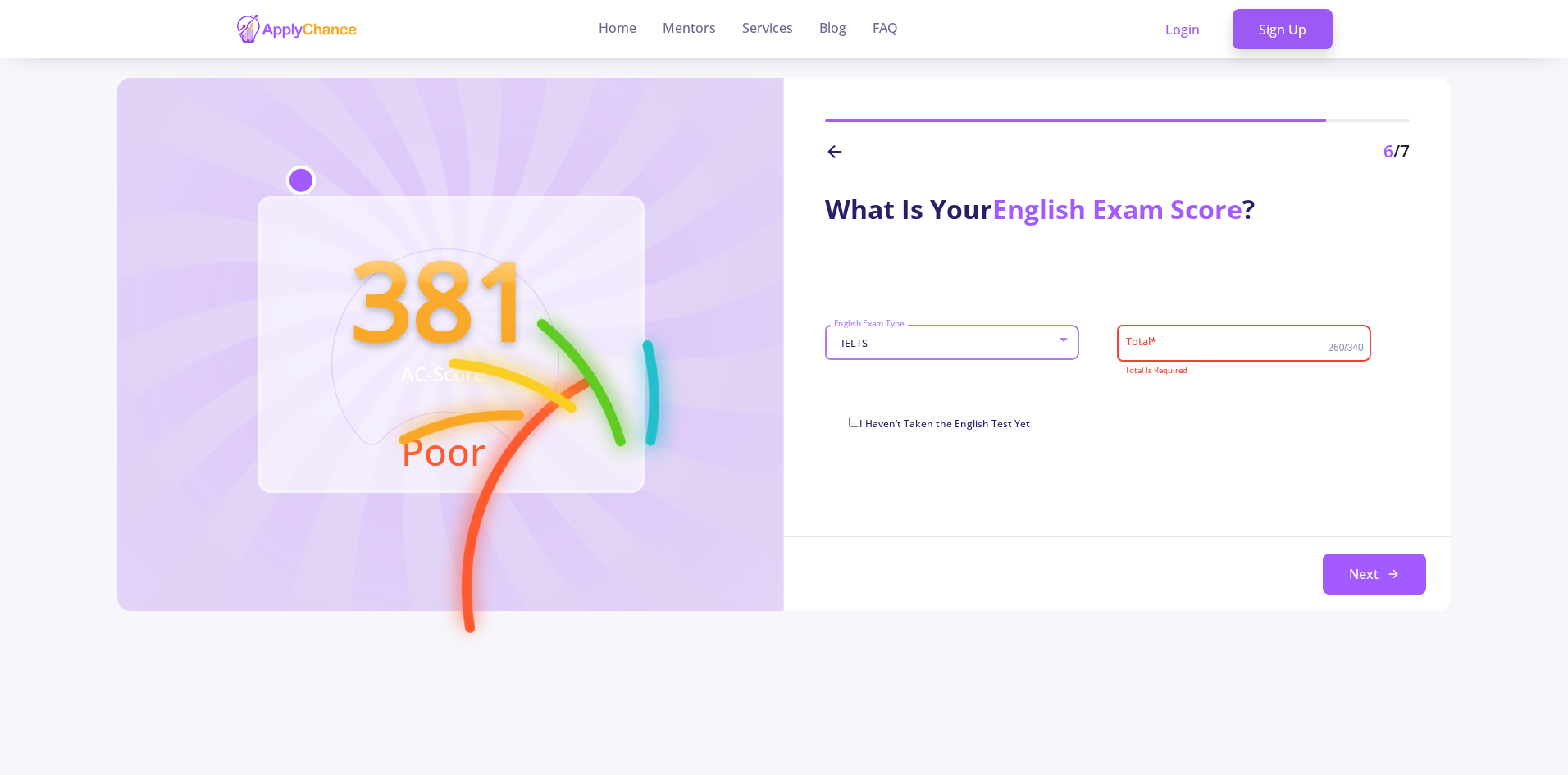
click at [1216, 333] on div "Total *" at bounding box center [1226, 339] width 203 height 42
type input "8"
click at [1318, 478] on div "What Is Your English Exam Score ? IELTS English Exam Type 8 Total * 0/9 I Haven…" at bounding box center [1117, 388] width 667 height 447
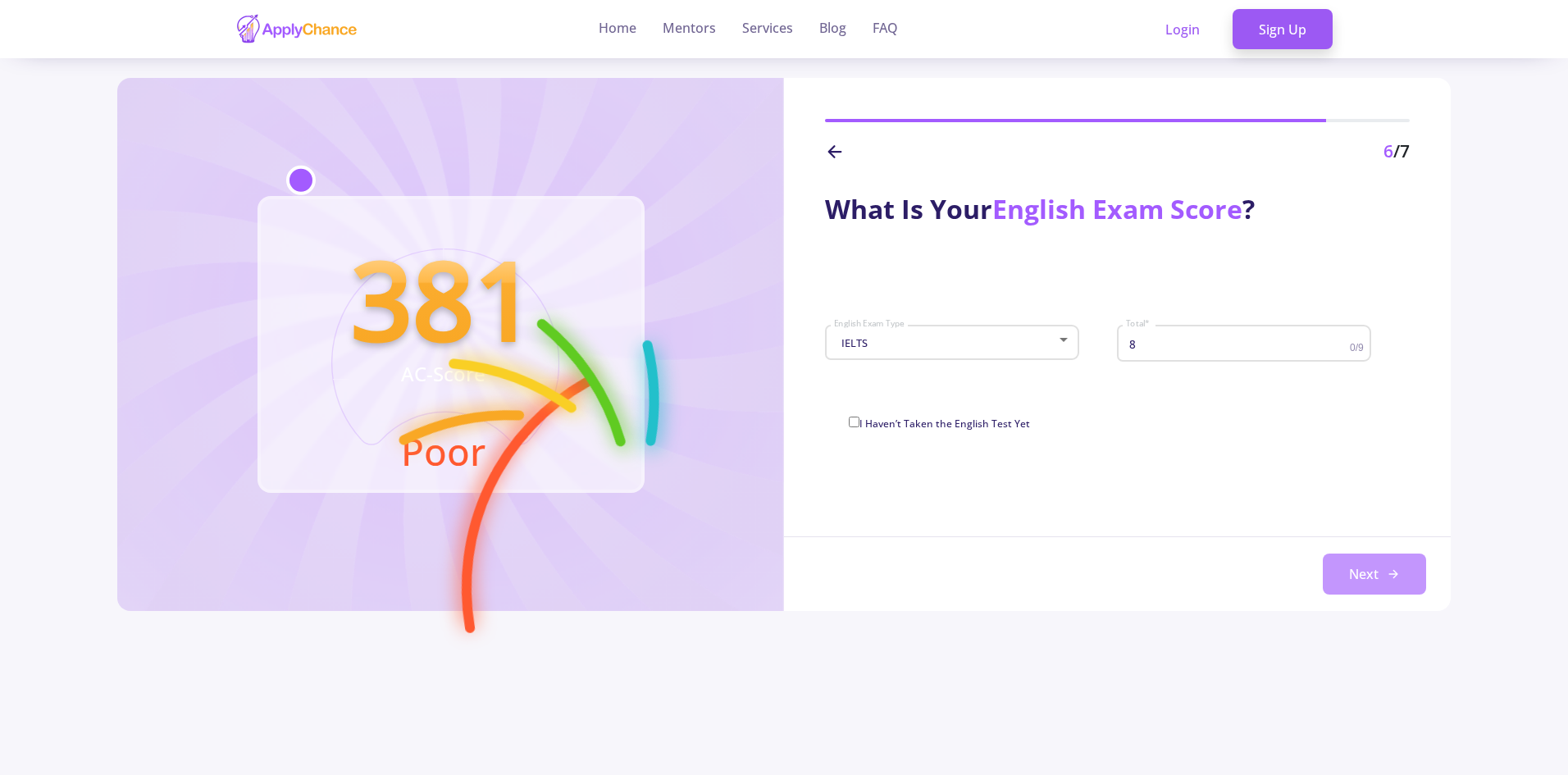
click at [1365, 583] on button "Next" at bounding box center [1374, 574] width 103 height 41
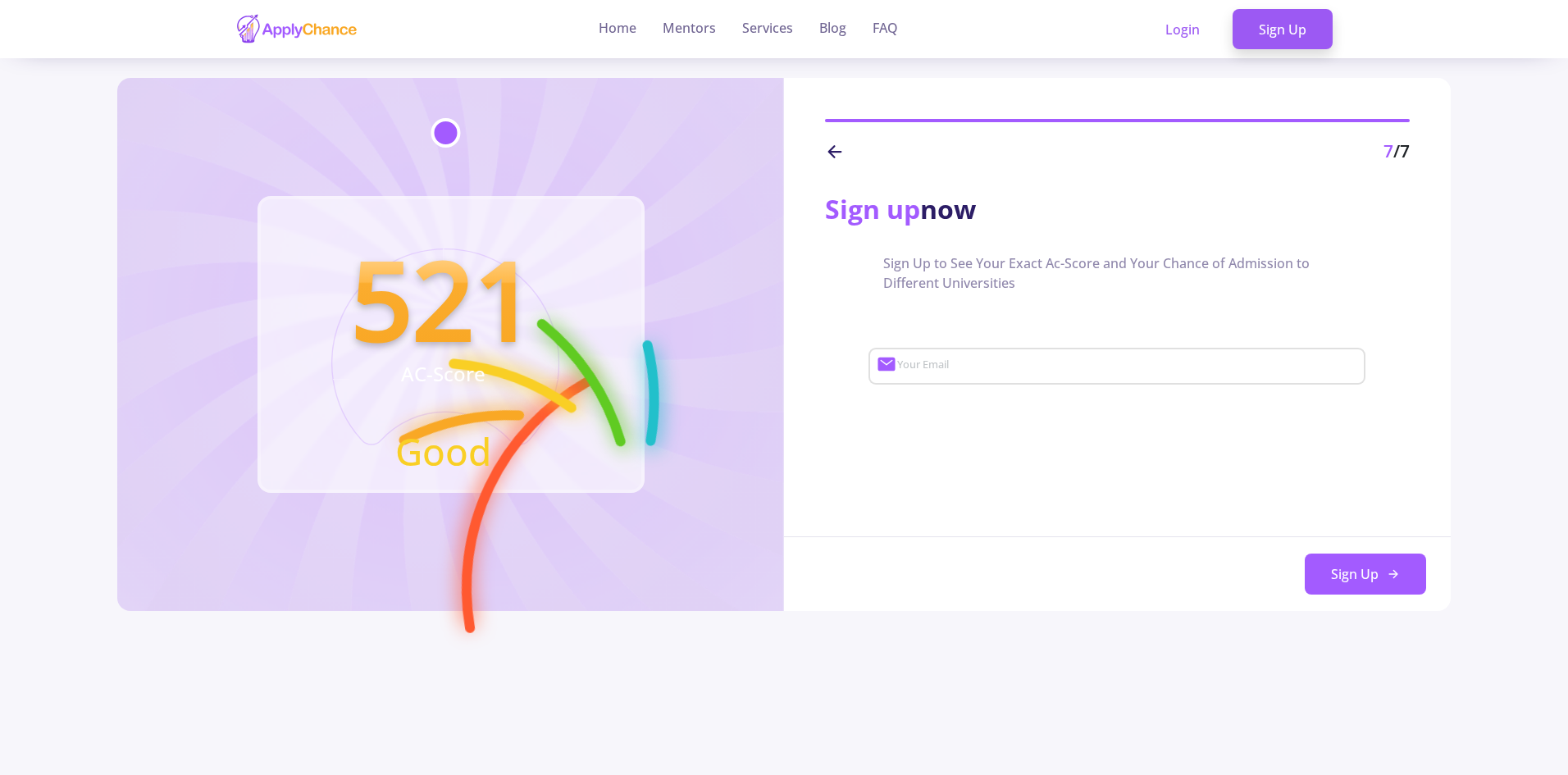
click at [917, 372] on input "Your Email" at bounding box center [1129, 366] width 466 height 15
type input "aisha.qurbanli@gmail.com"
click at [1361, 569] on button "Sign Up" at bounding box center [1365, 574] width 122 height 41
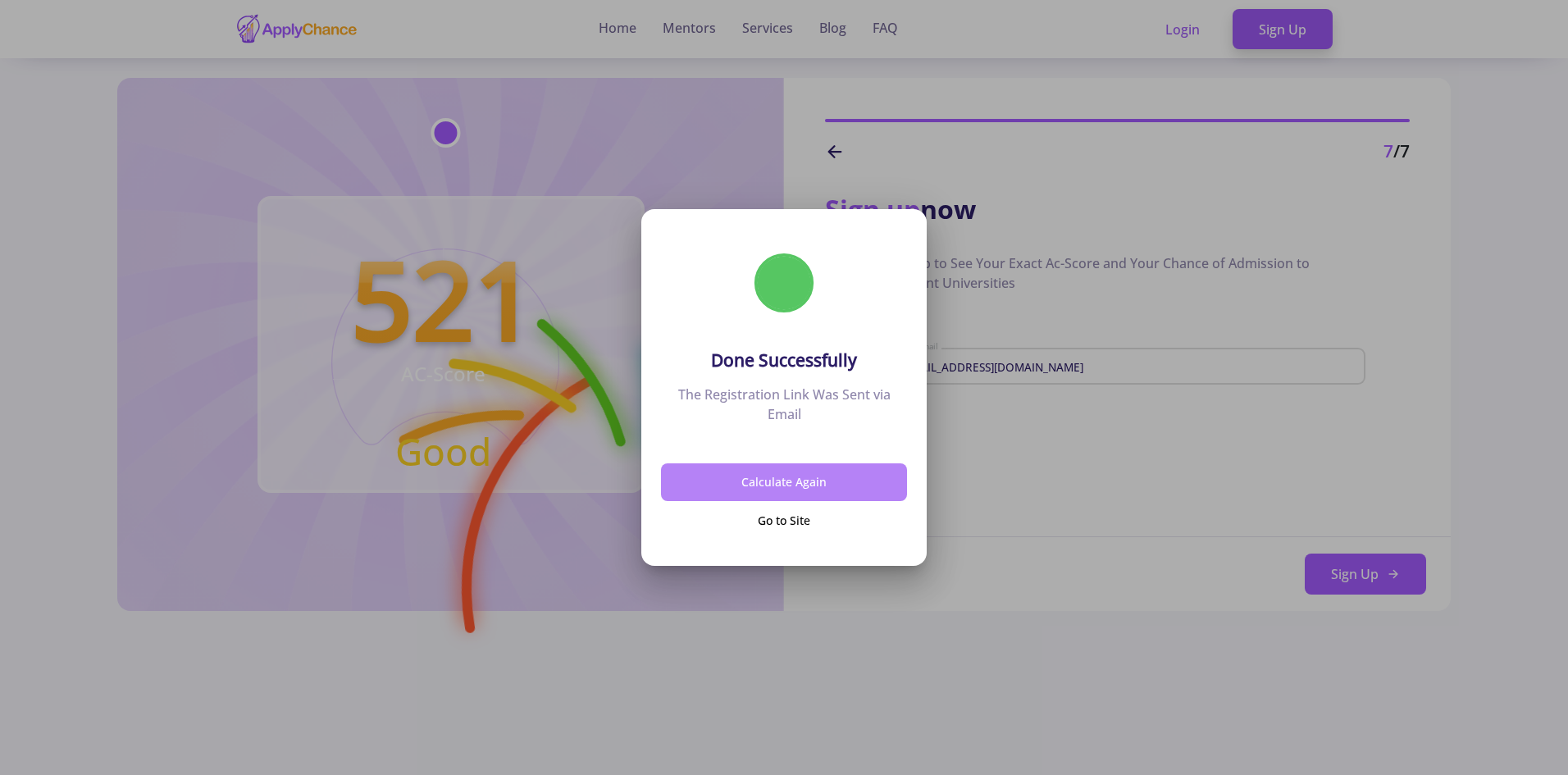
click at [736, 486] on button "Calculate Again" at bounding box center [784, 482] width 246 height 38
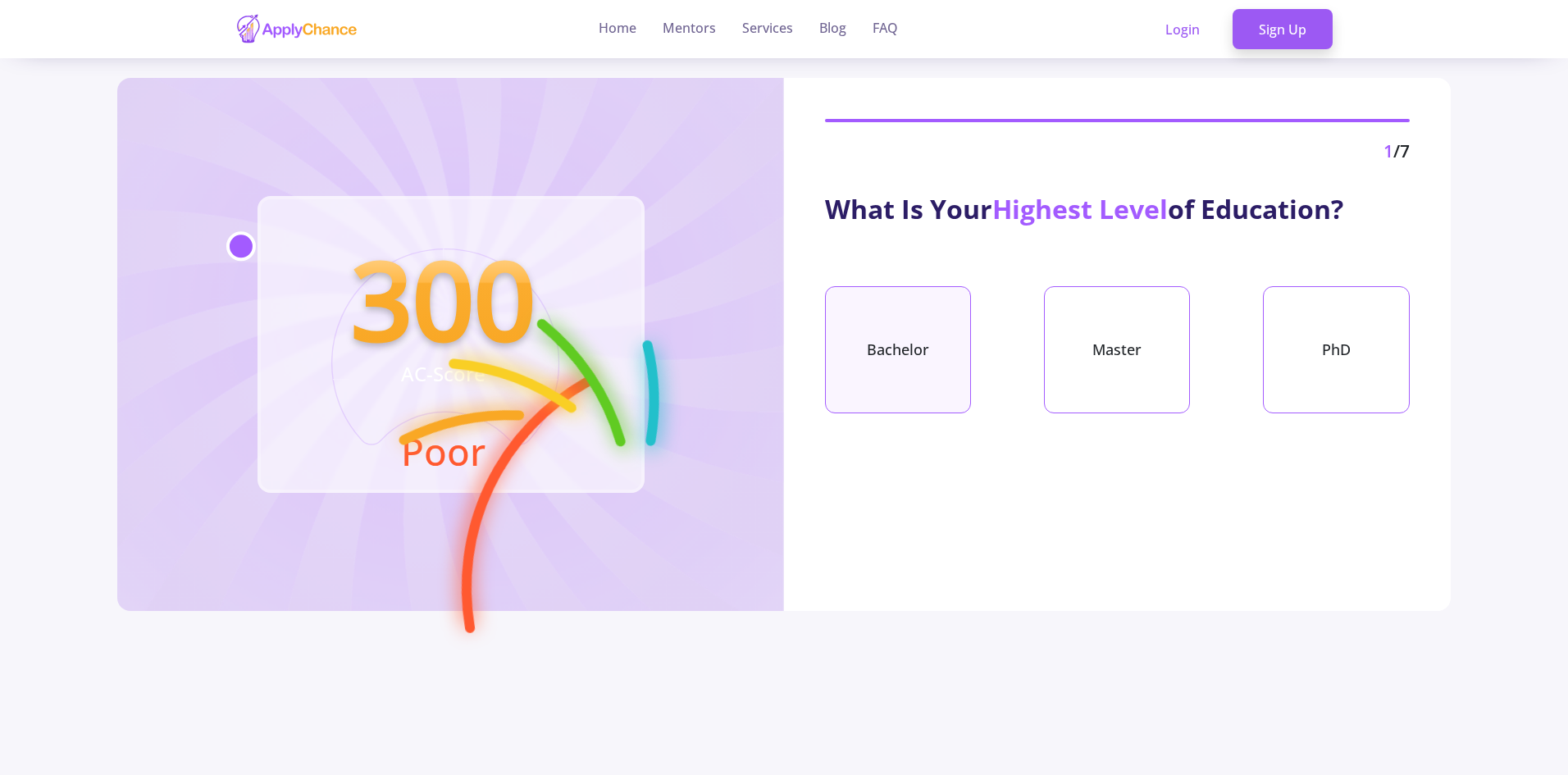
click at [936, 362] on div "Bachelor" at bounding box center [897, 350] width 146 height 128
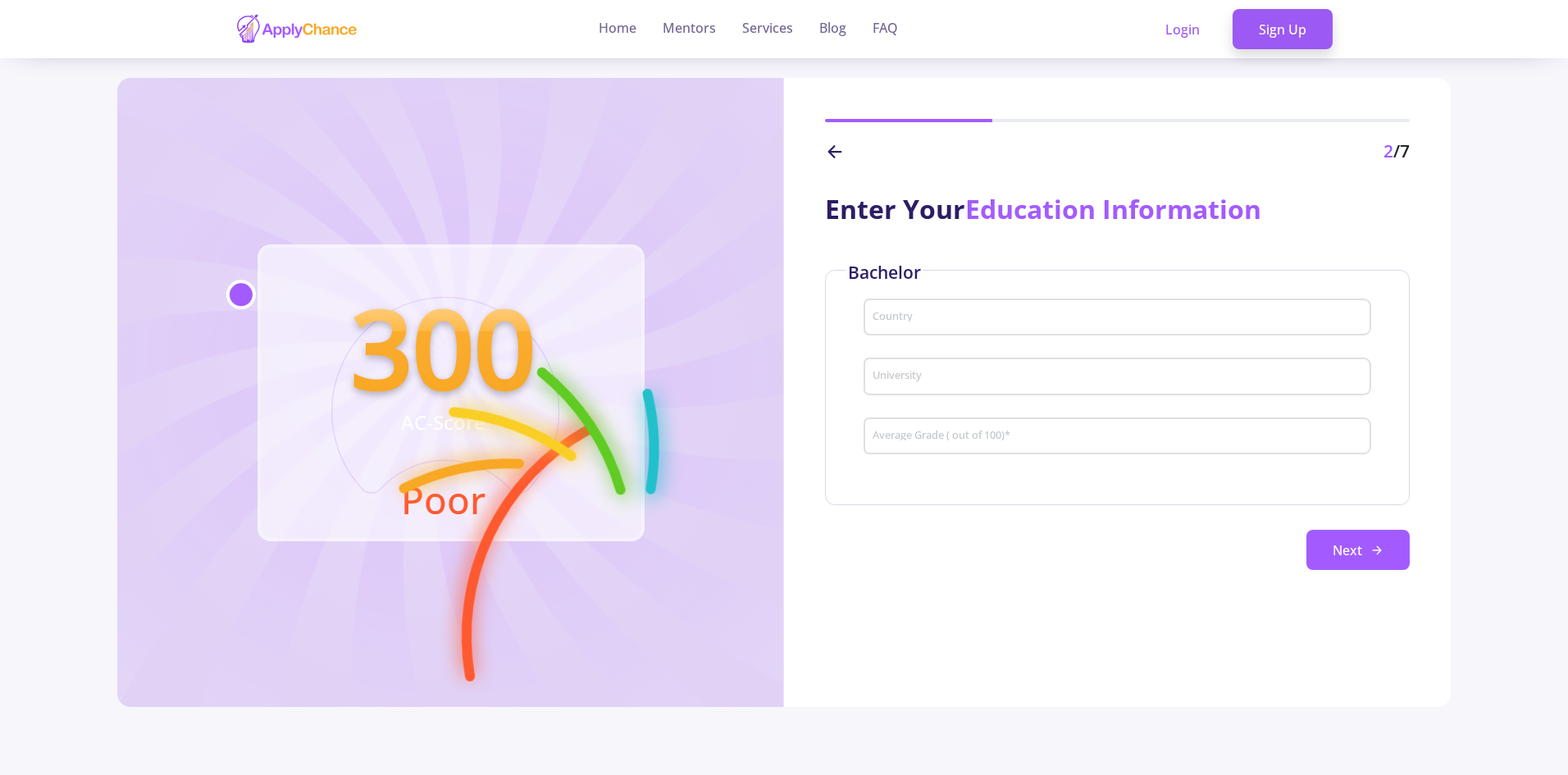
click at [1063, 305] on div "Country" at bounding box center [1117, 314] width 491 height 42
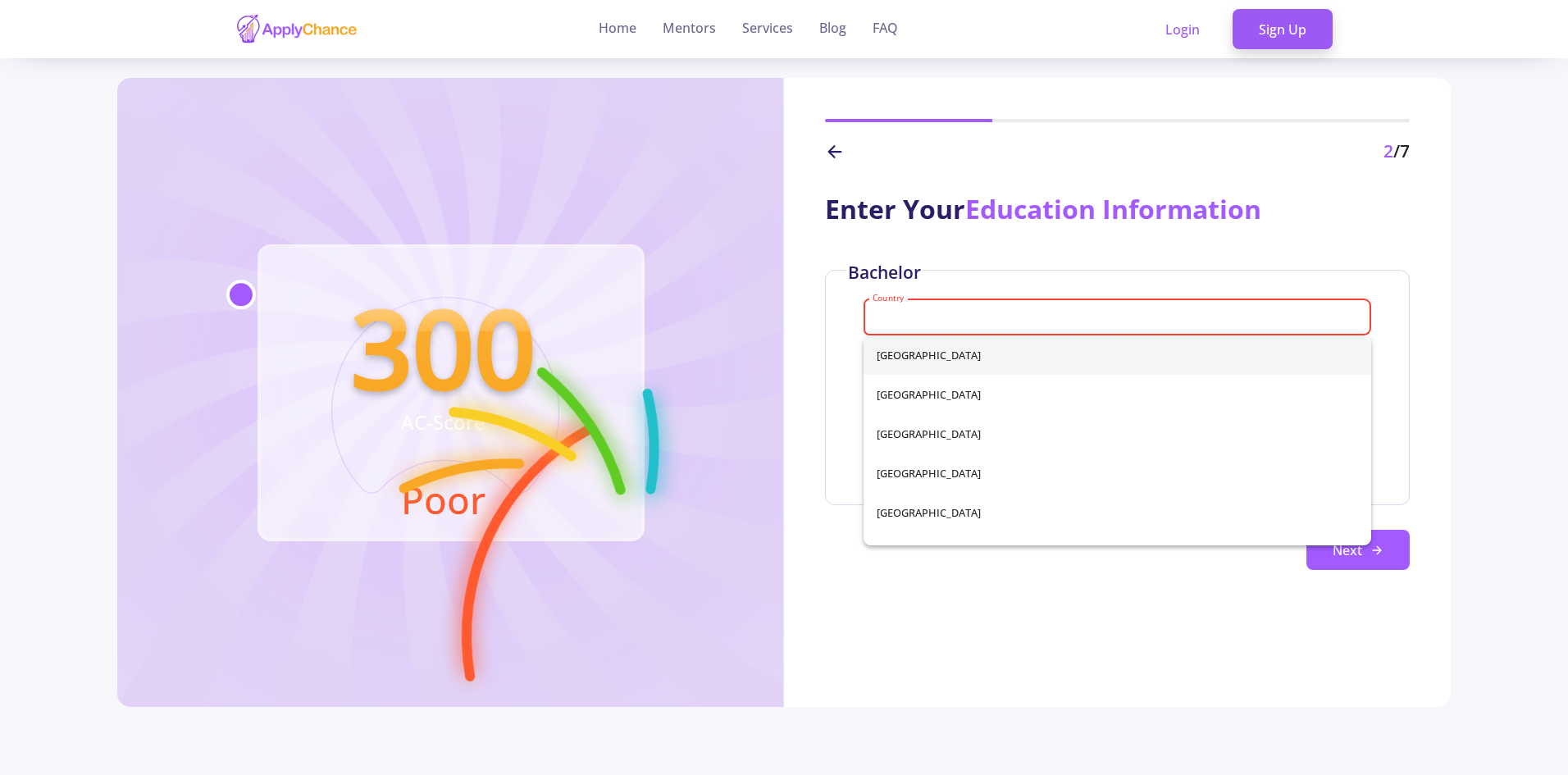
click at [1266, 627] on div "Enter Your Education Information Bachelor Country Please select country Univers…" at bounding box center [1117, 437] width 667 height 543
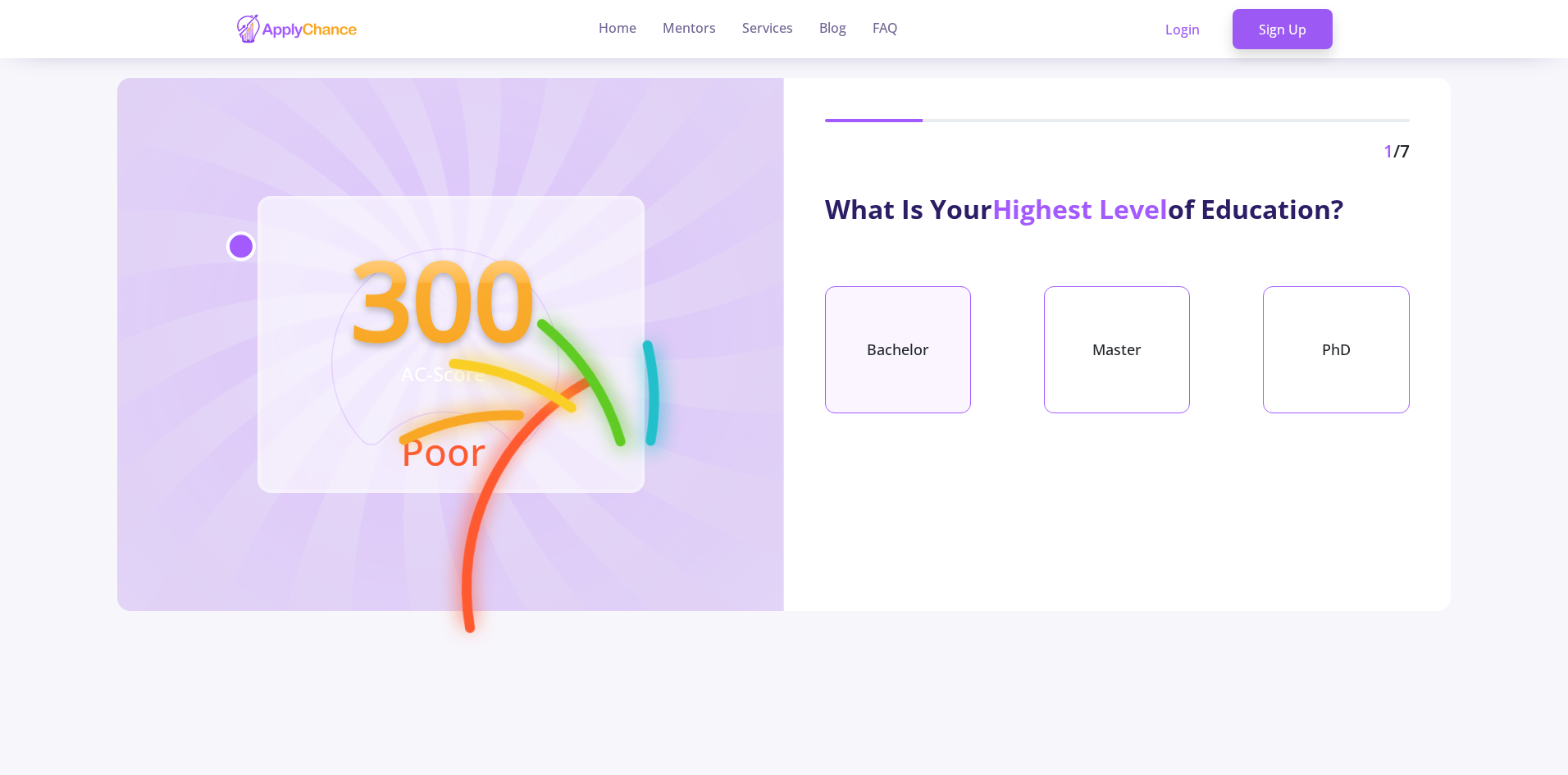
click at [884, 347] on div "Bachelor" at bounding box center [897, 350] width 146 height 128
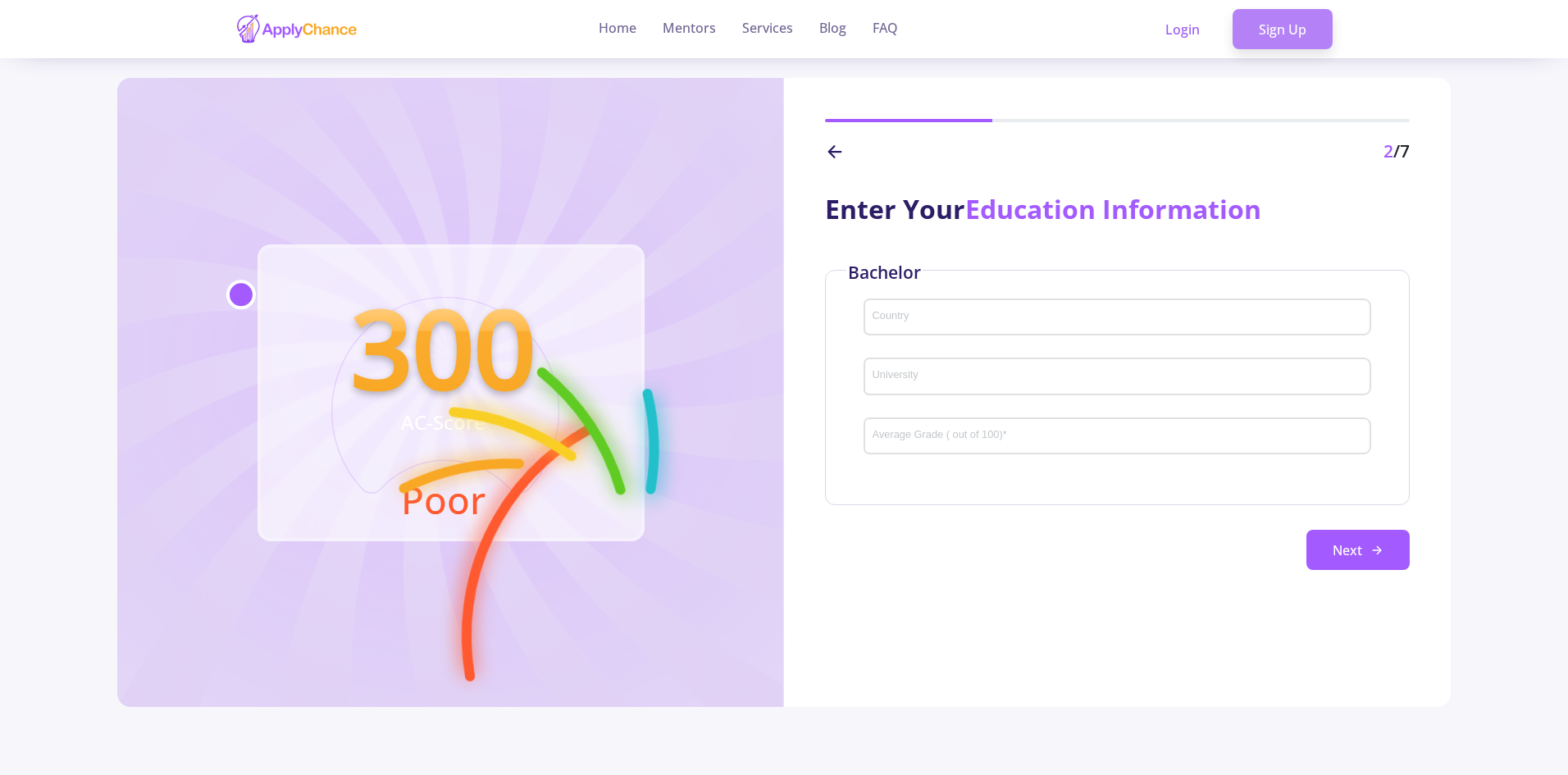
click at [1262, 24] on link "Sign Up" at bounding box center [1283, 29] width 100 height 41
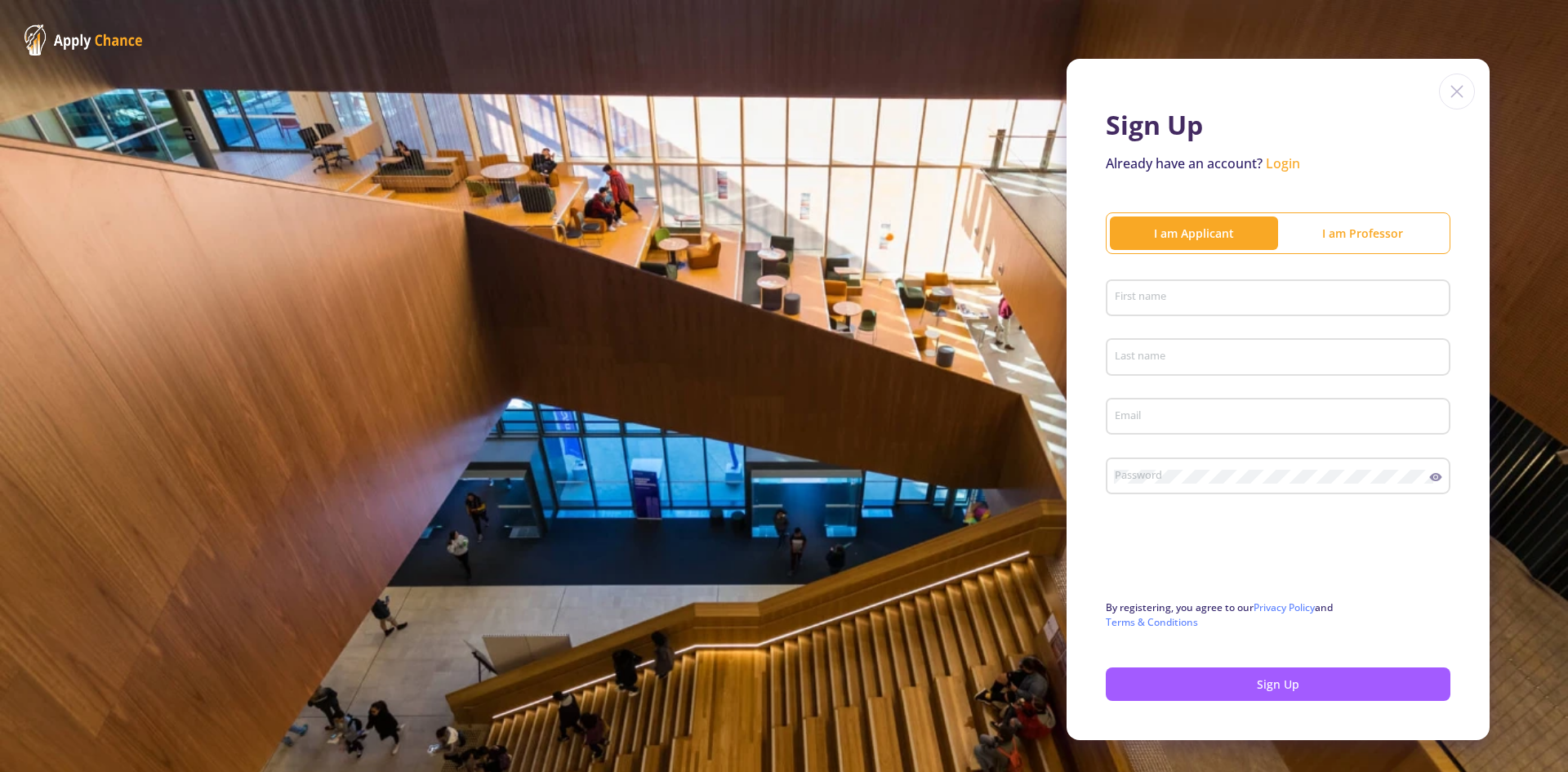
click at [1448, 84] on img at bounding box center [1457, 91] width 36 height 36
